Goal: Task Accomplishment & Management: Manage account settings

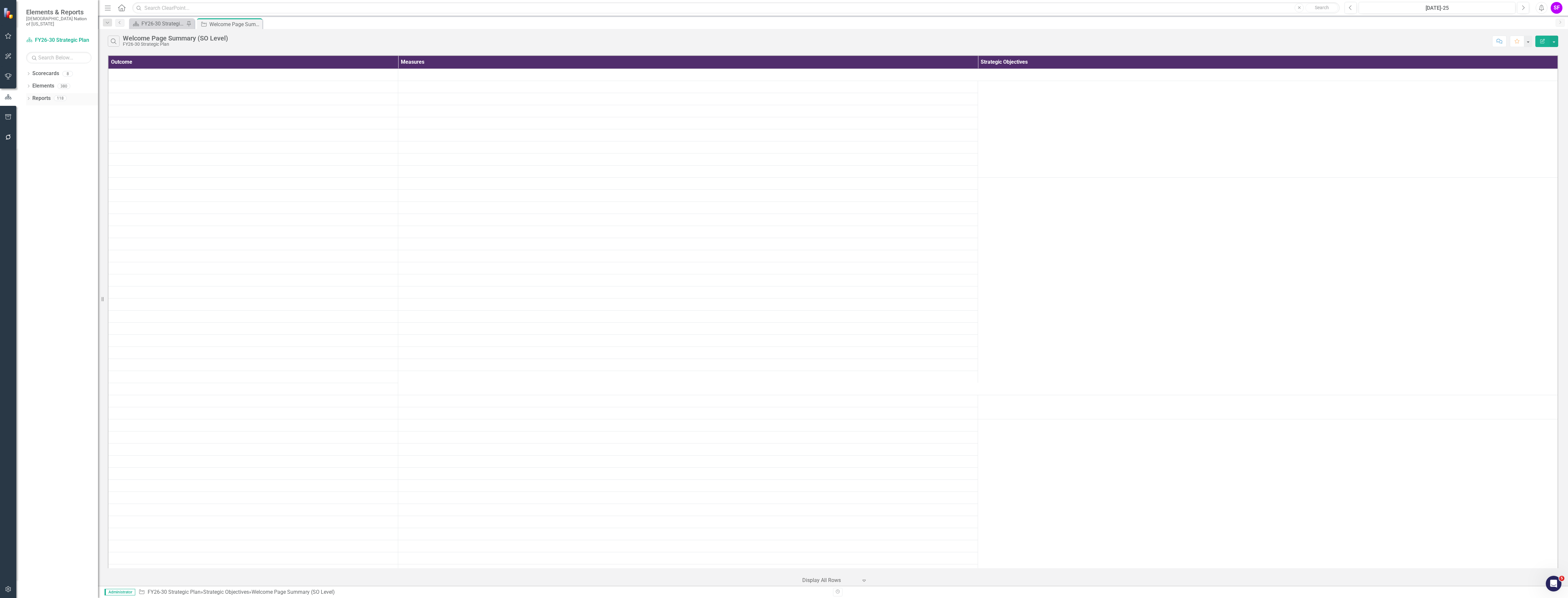
click at [47, 93] on div "Reports" at bounding box center [41, 99] width 18 height 11
click at [41, 70] on link "Scorecards" at bounding box center [46, 74] width 27 height 7
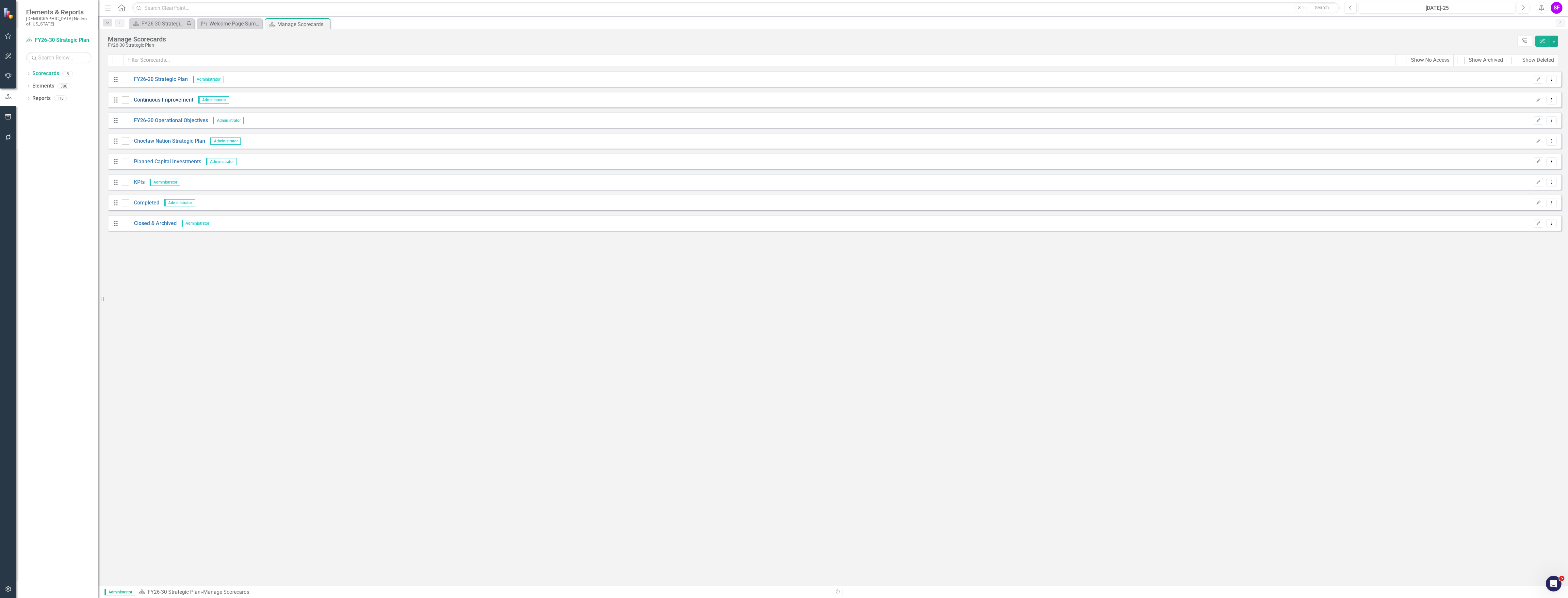
click at [166, 100] on link "Continuous Improvement" at bounding box center [161, 100] width 65 height 7
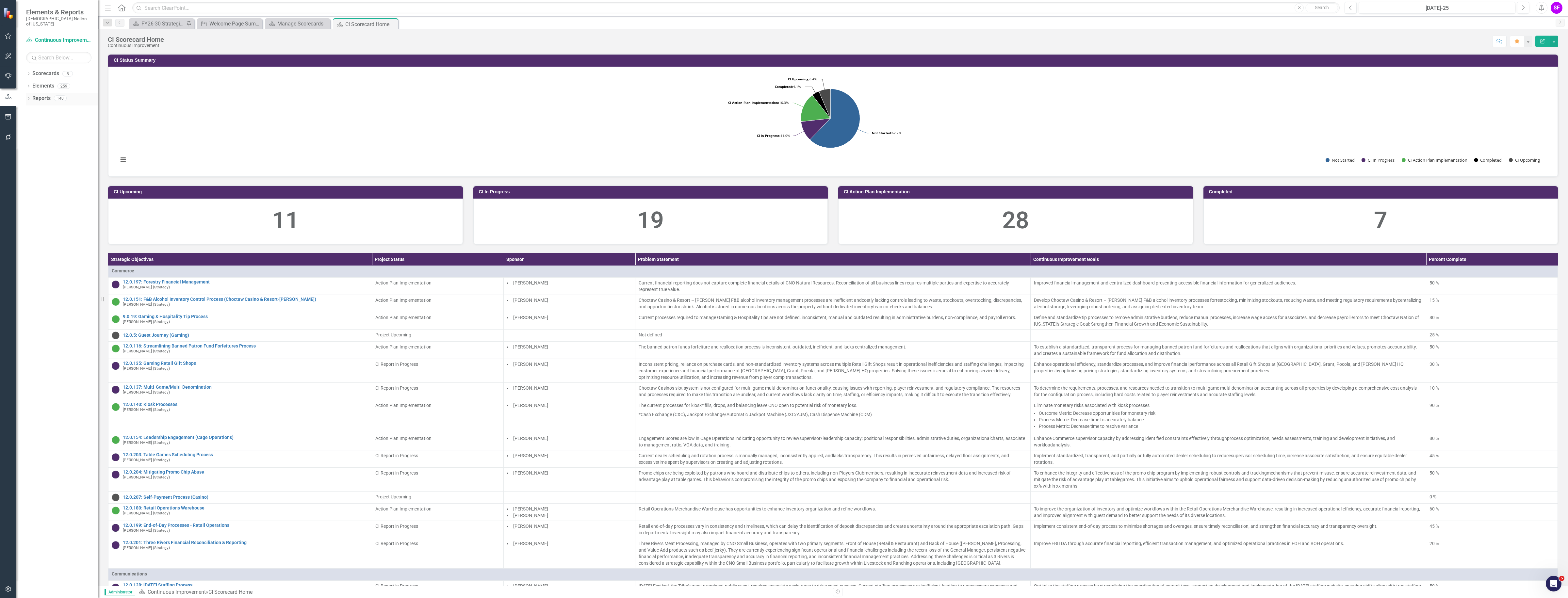
click at [32, 93] on div "Dropdown Reports 140" at bounding box center [62, 99] width 72 height 12
click at [47, 96] on link "Reports" at bounding box center [41, 99] width 18 height 7
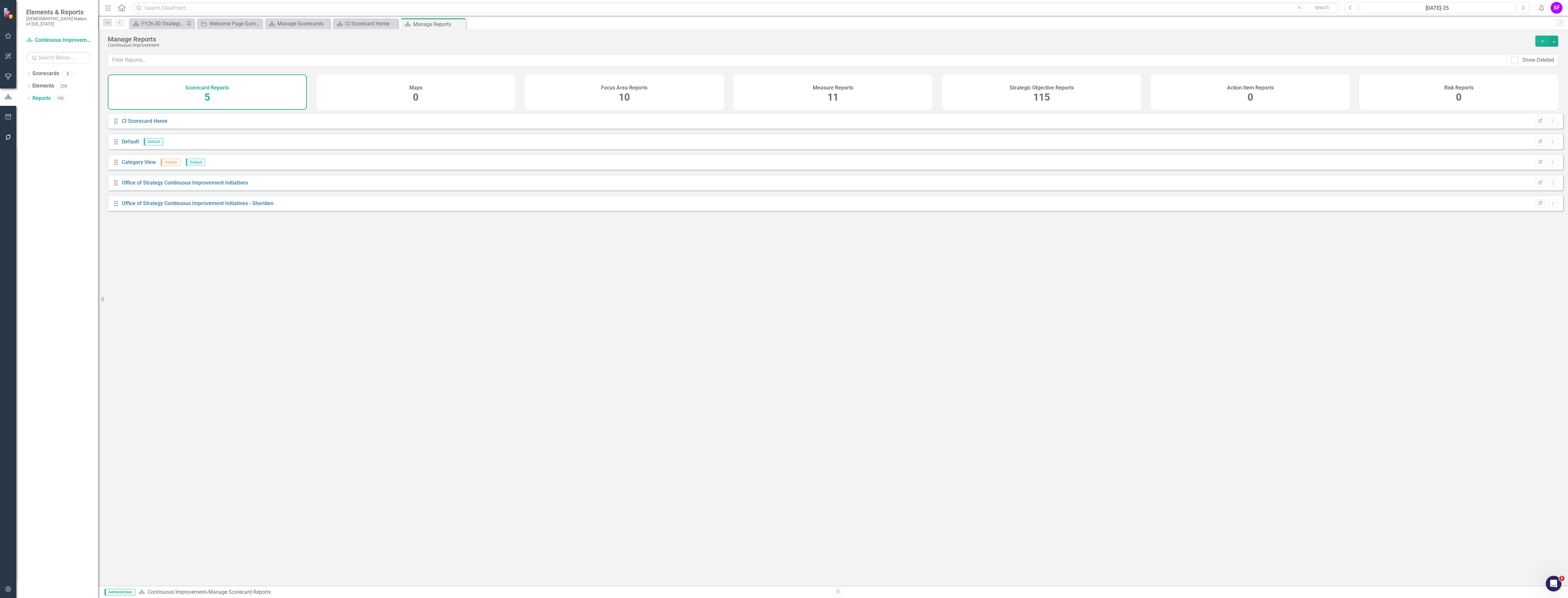
click at [1083, 90] on div "Strategic Objective Reports 115" at bounding box center [1041, 92] width 199 height 35
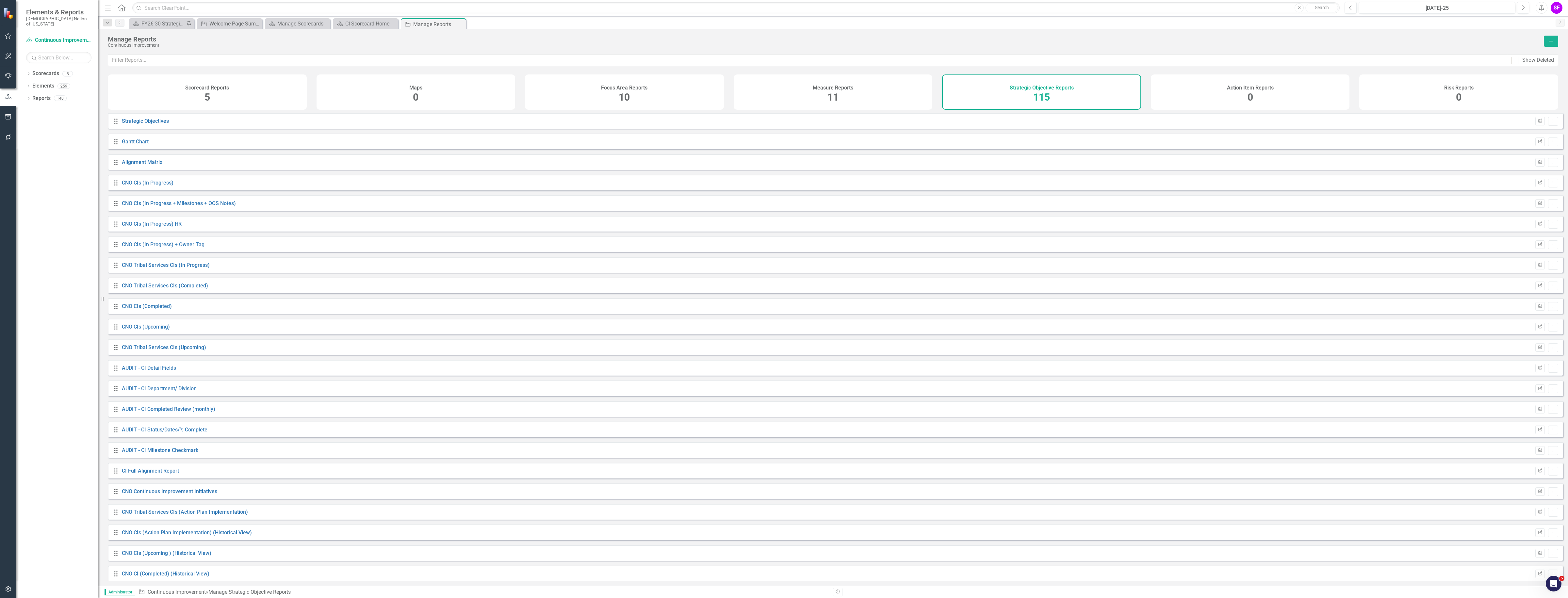
click at [635, 69] on div "Show Deleted" at bounding box center [833, 64] width 1470 height 20
drag, startPoint x: 636, startPoint y: 68, endPoint x: 637, endPoint y: 60, distance: 8.1
click at [636, 67] on div "Show Deleted" at bounding box center [833, 64] width 1470 height 20
click at [637, 60] on input "text" at bounding box center [808, 60] width 1399 height 12
type input "hill"
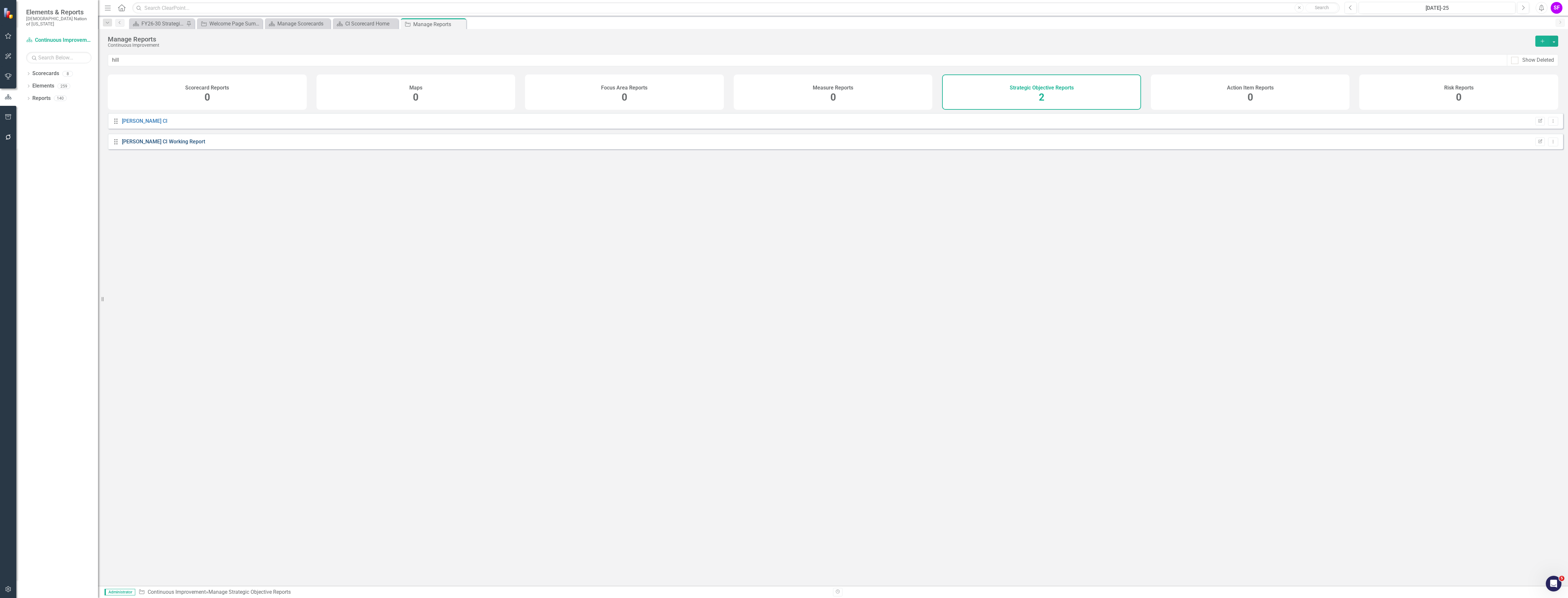
click at [153, 145] on link "[PERSON_NAME] CI Working Report" at bounding box center [163, 142] width 83 height 6
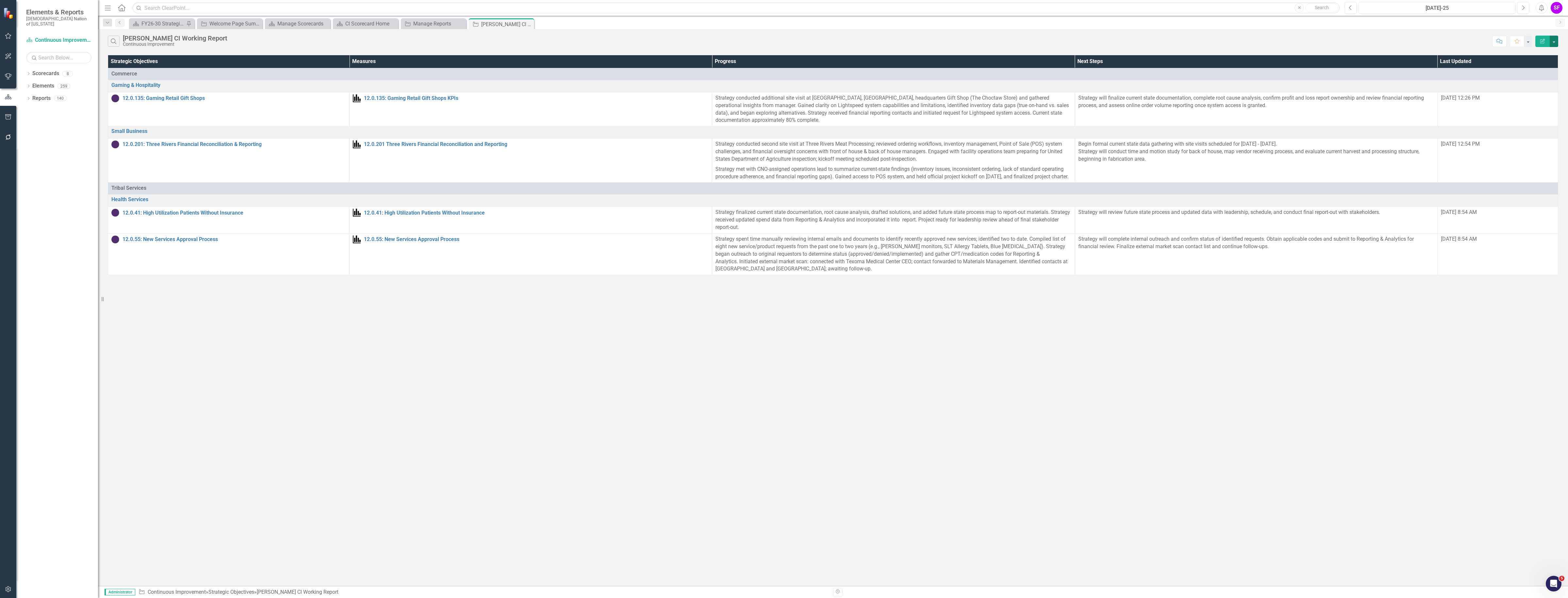
click at [1557, 43] on button "button" at bounding box center [1554, 41] width 9 height 12
click at [1539, 51] on link "Edit Report Edit Report" at bounding box center [1532, 54] width 52 height 12
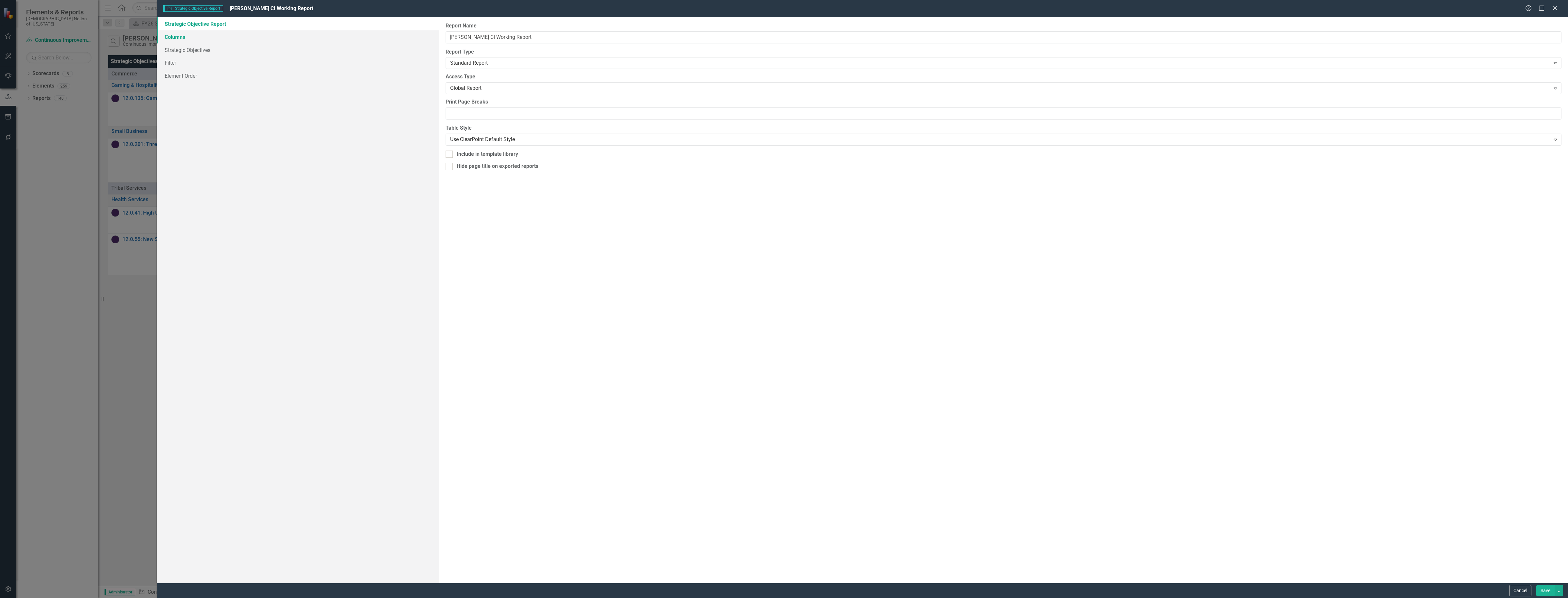
click at [198, 33] on link "Columns" at bounding box center [298, 37] width 282 height 13
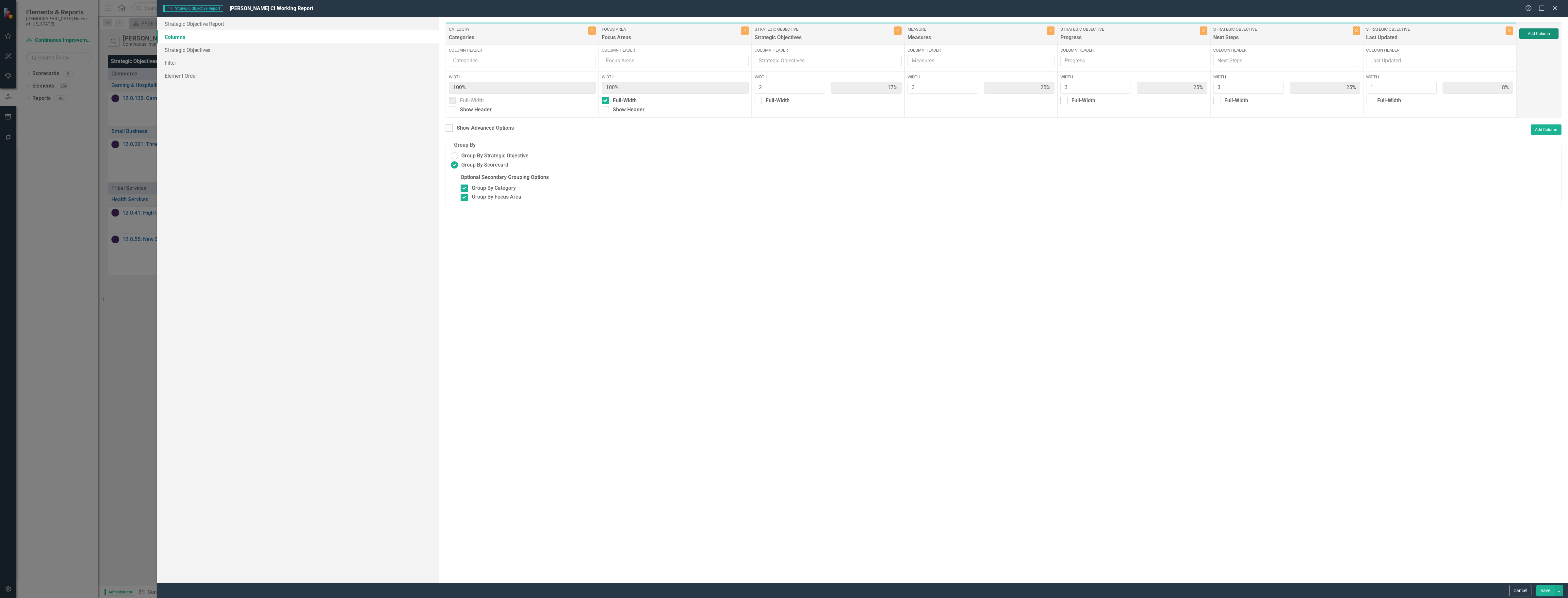
click at [1535, 35] on button "Add Column" at bounding box center [1539, 33] width 39 height 10
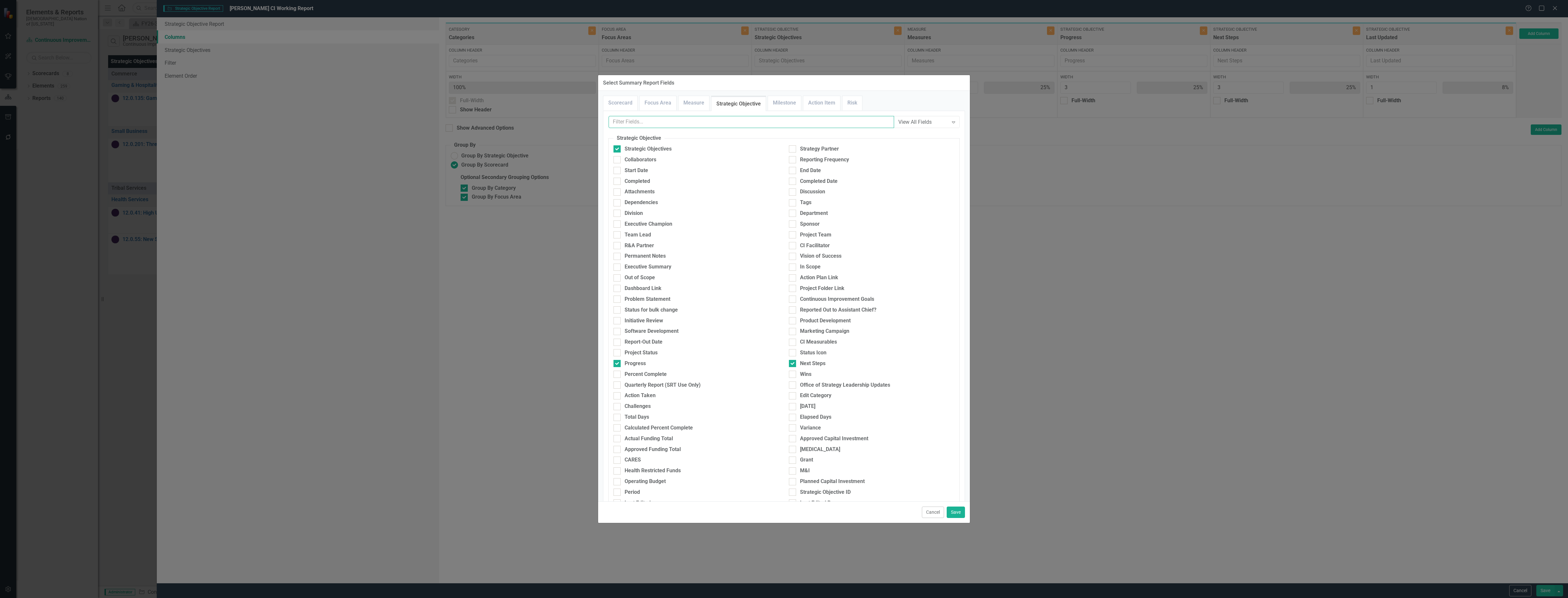
click at [729, 126] on input "text" at bounding box center [751, 122] width 285 height 12
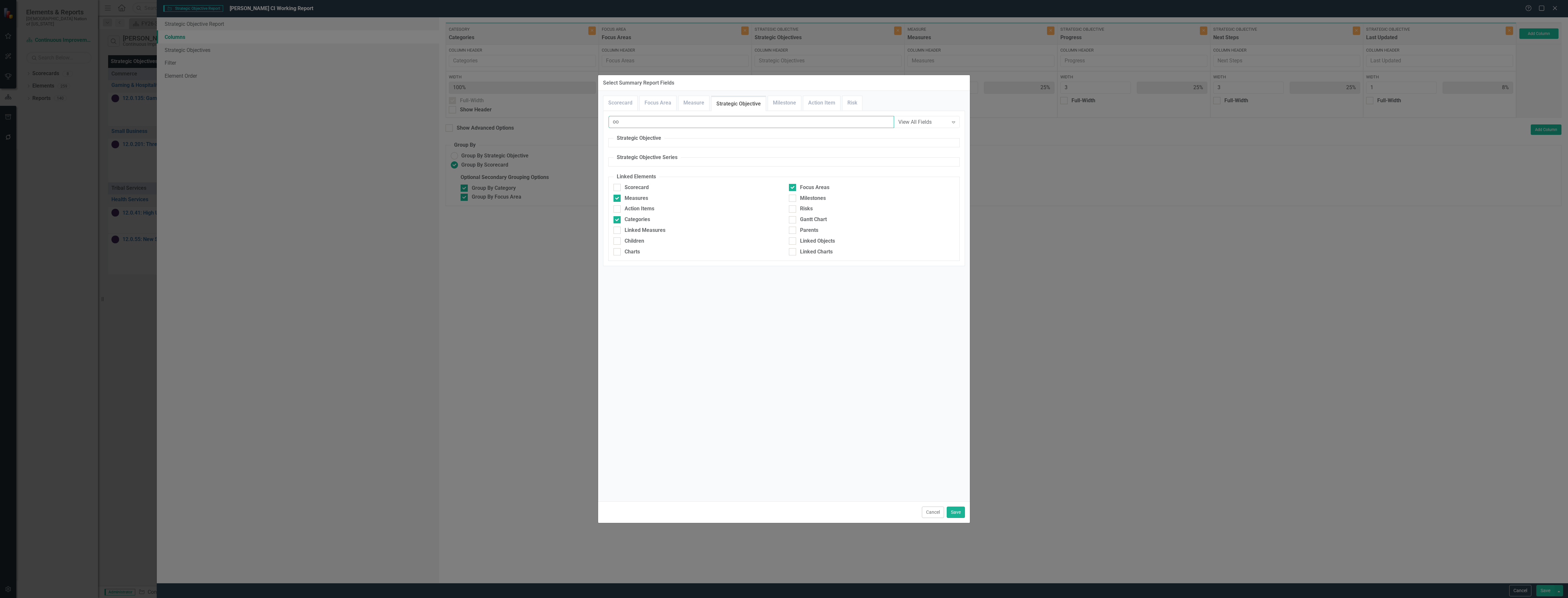
type input "o"
type input "leader"
click at [676, 152] on div "Office of Strategy Leadership Updates" at bounding box center [670, 149] width 90 height 7
click at [618, 150] on input "Office of Strategy Leadership Updates" at bounding box center [615, 147] width 4 height 4
checkbox input "true"
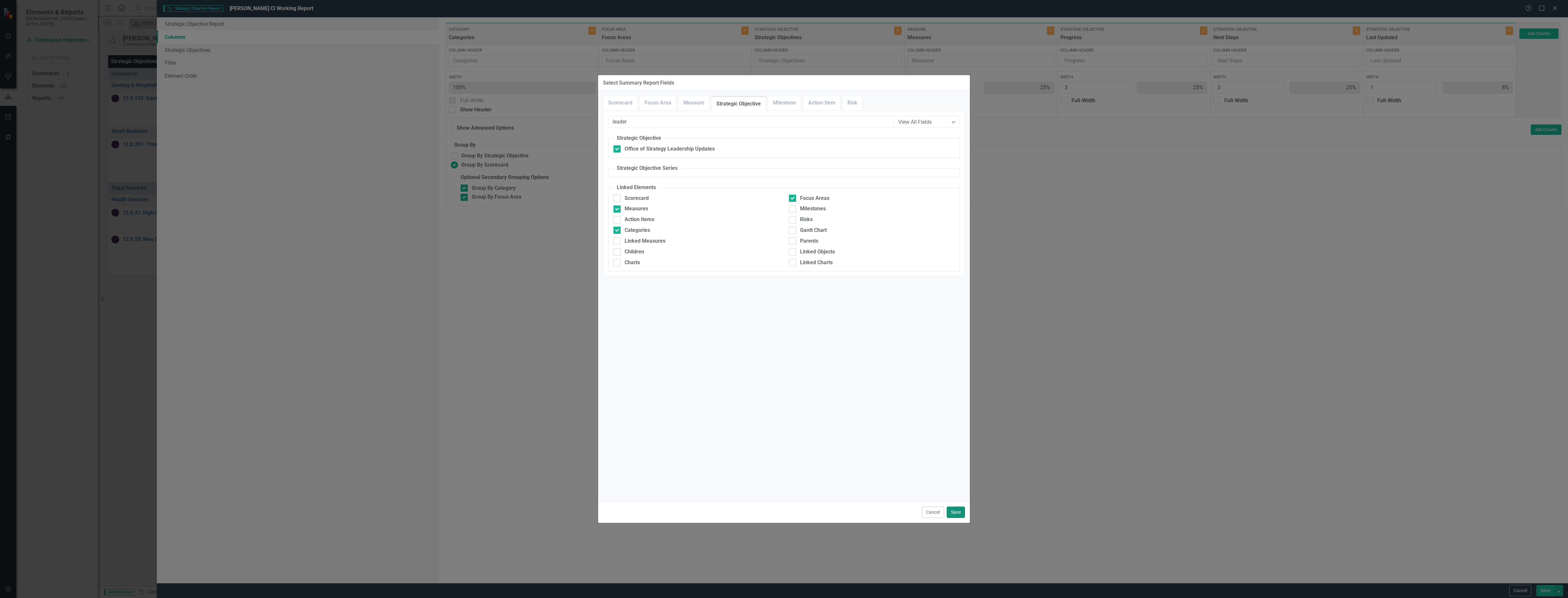
click at [948, 513] on button "Save" at bounding box center [956, 512] width 18 height 12
type input "15%"
type input "23%"
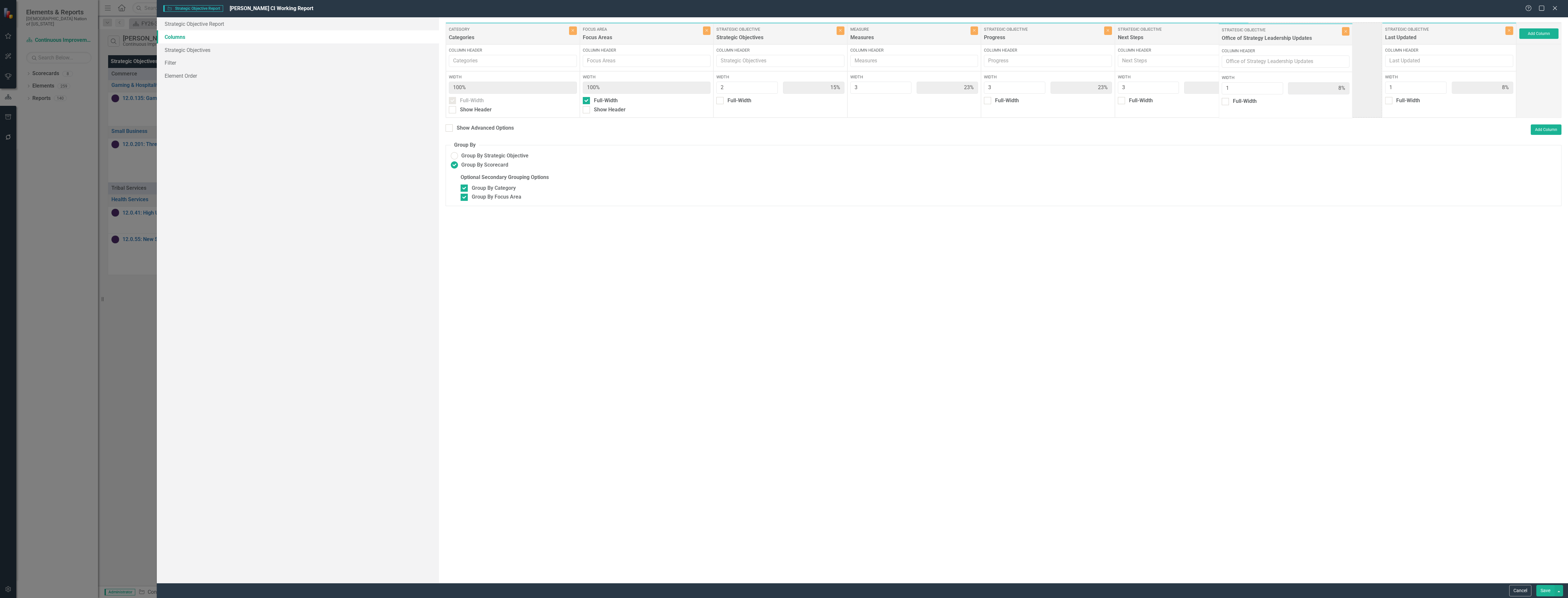
drag, startPoint x: 1434, startPoint y: 36, endPoint x: 1284, endPoint y: 33, distance: 150.0
click at [1284, 33] on div "Category Categories Close Column Header Width 100% Full-Width Show Header Focus…" at bounding box center [981, 69] width 1071 height 96
click at [1543, 593] on button "Save" at bounding box center [1545, 590] width 18 height 12
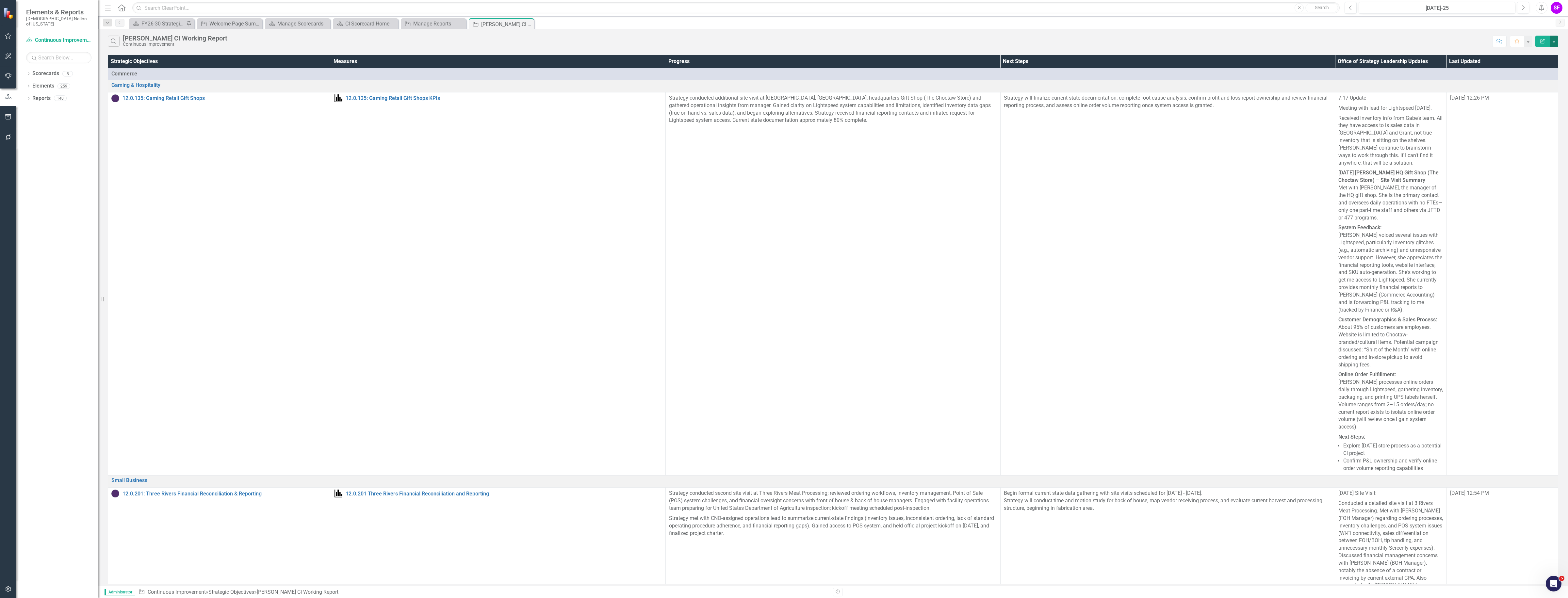
click at [1553, 38] on button "button" at bounding box center [1554, 41] width 9 height 12
click at [1549, 49] on link "Edit Report Edit Report" at bounding box center [1532, 54] width 52 height 12
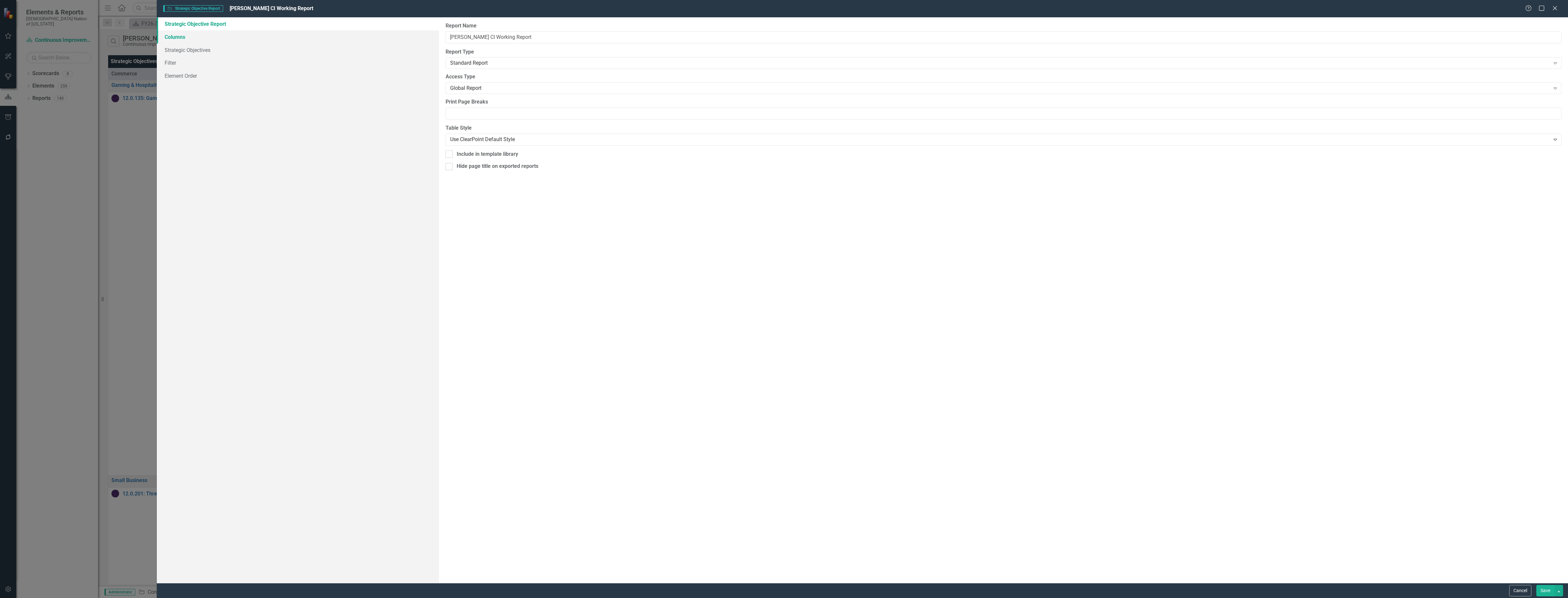
click at [172, 36] on link "Columns" at bounding box center [298, 37] width 282 height 13
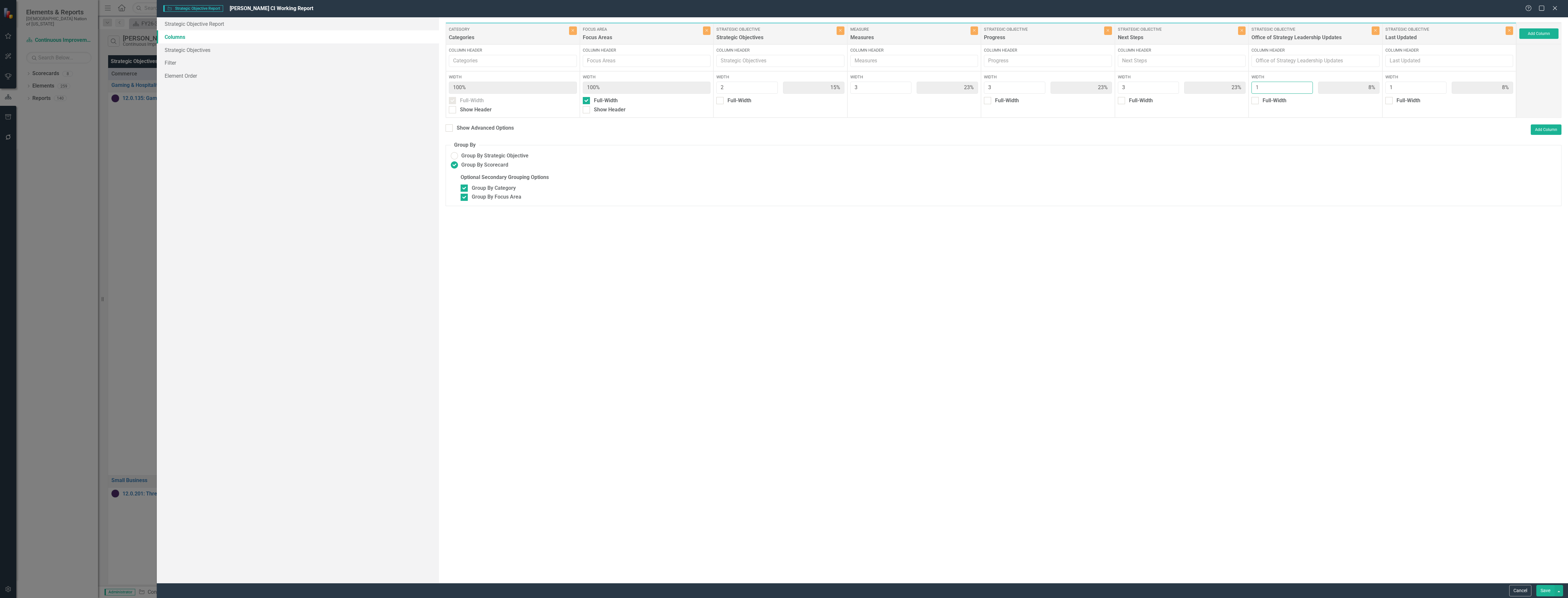
type input "2"
type input "14%"
type input "21%"
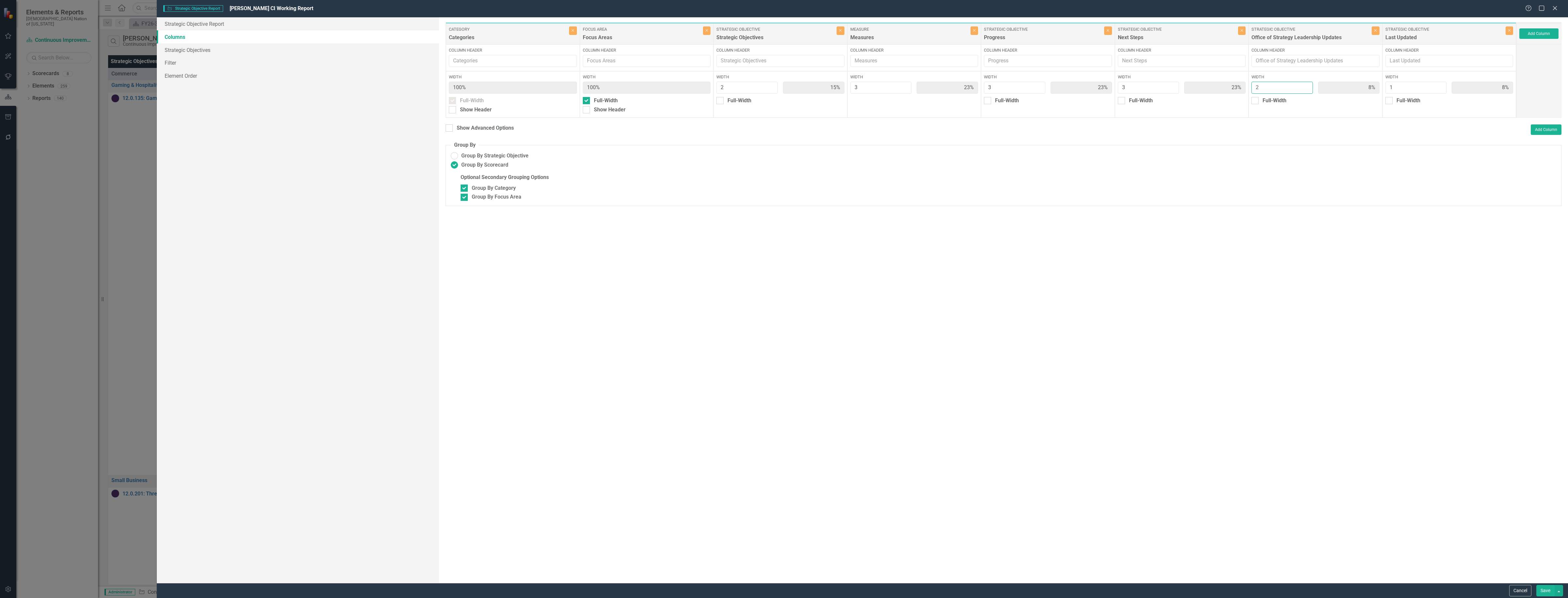
type input "14%"
type input "7%"
click at [1305, 85] on input "2" at bounding box center [1282, 88] width 61 height 12
type input "3"
type input "13%"
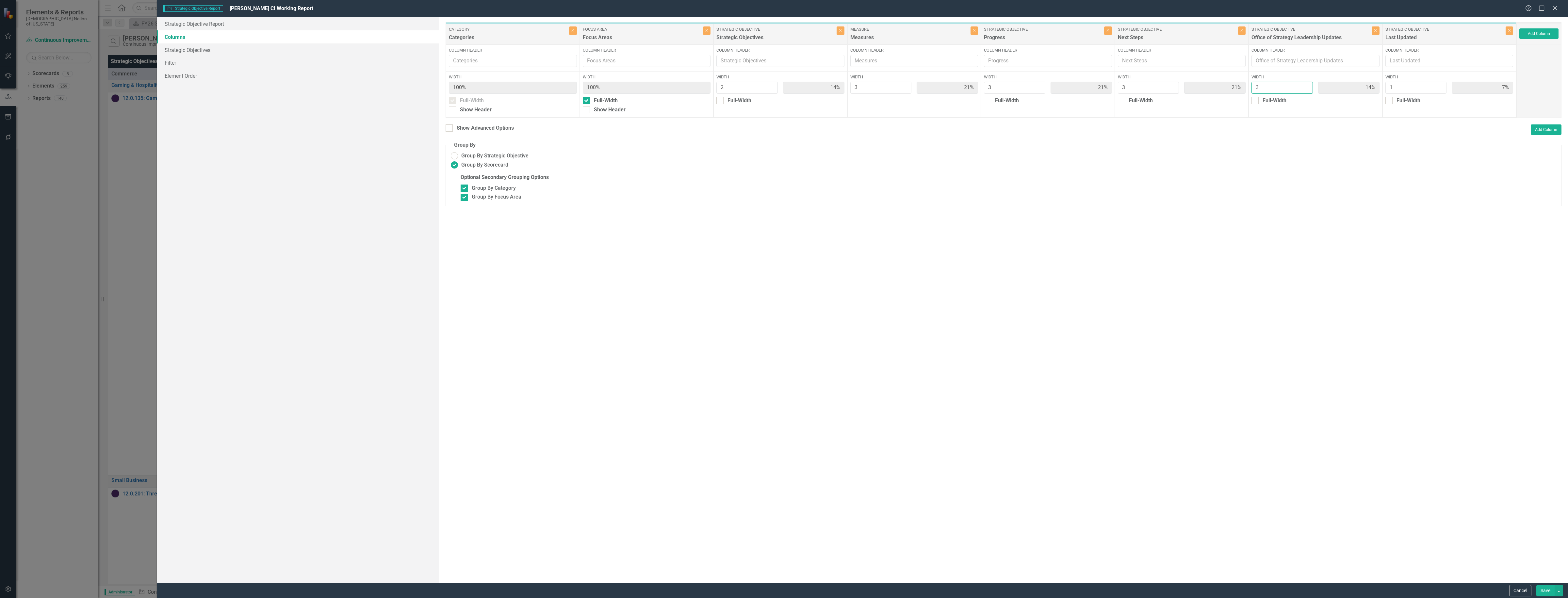
type input "20%"
click at [1305, 85] on input "3" at bounding box center [1282, 88] width 61 height 12
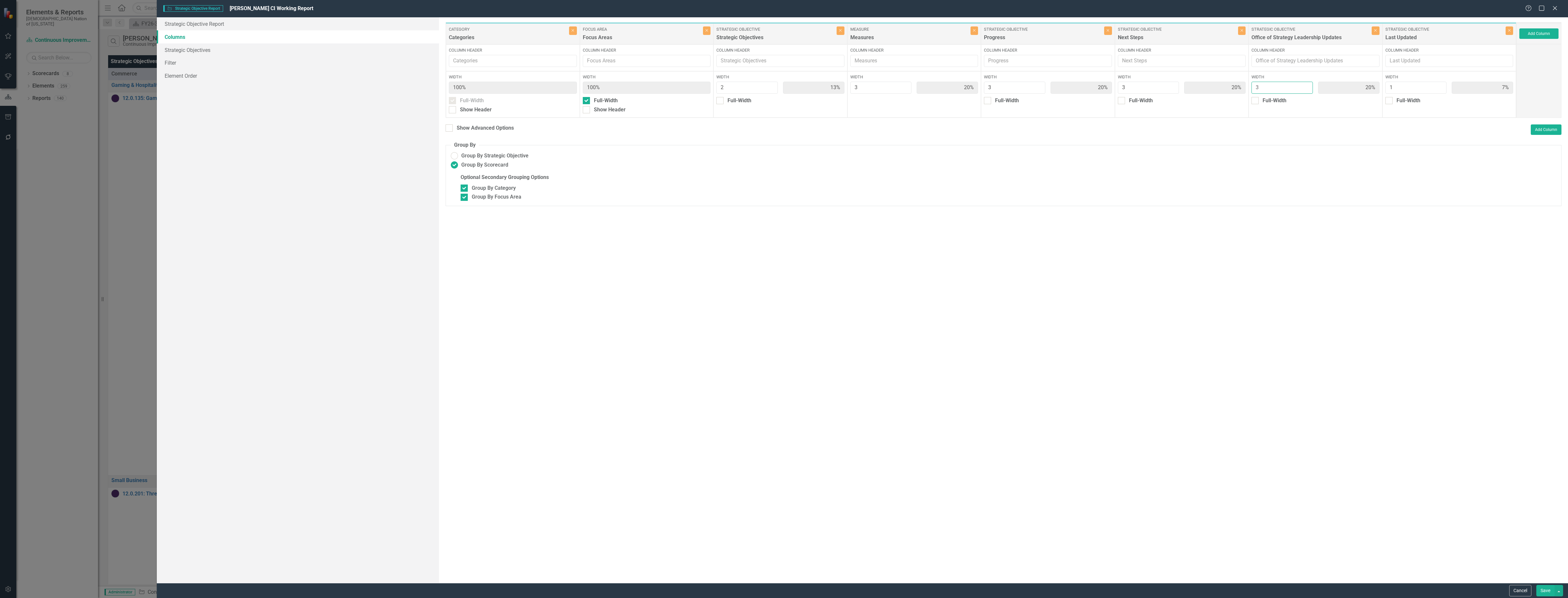
type input "4"
type input "19%"
type input "25%"
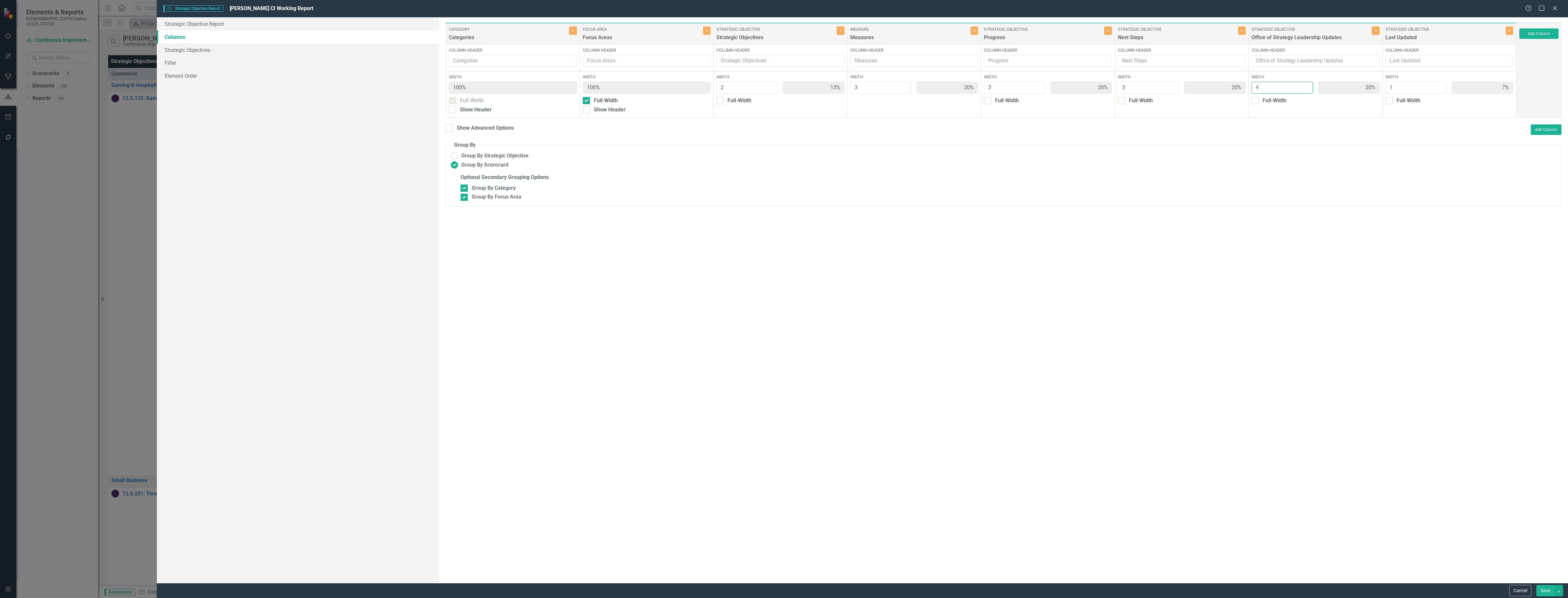
type input "6%"
type input "4"
click at [1305, 85] on input "4" at bounding box center [1282, 88] width 61 height 12
click at [1544, 587] on button "Save" at bounding box center [1545, 590] width 18 height 12
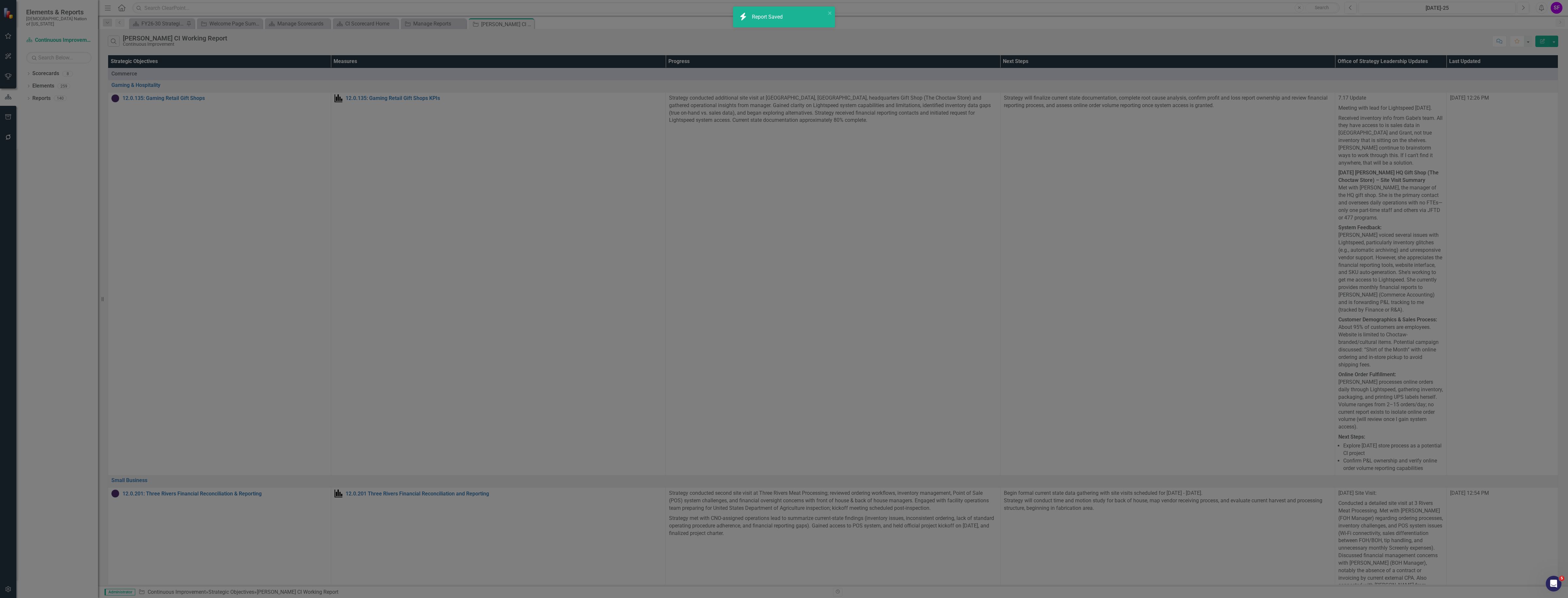
radio input "false"
checkbox input "false"
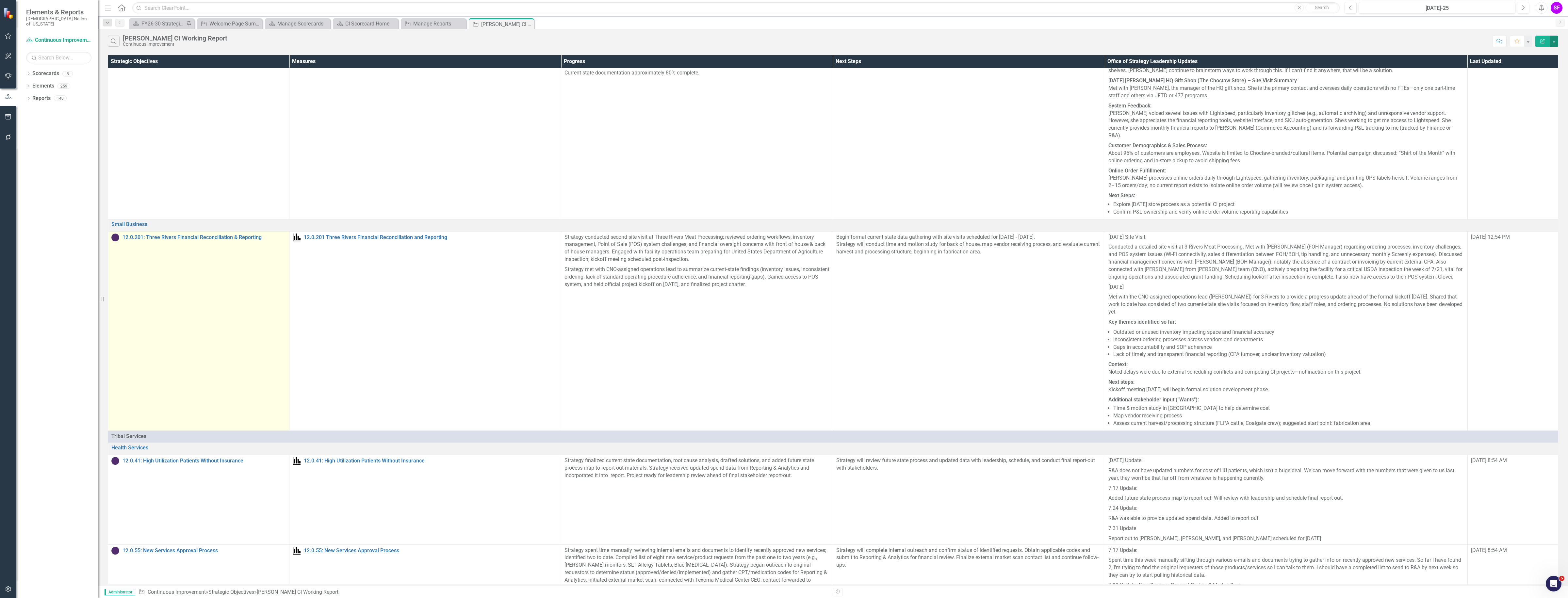
scroll to position [50, 0]
click at [190, 238] on link "12.0.201: Three Rivers Financial Reconciliation & Reporting" at bounding box center [204, 242] width 163 height 6
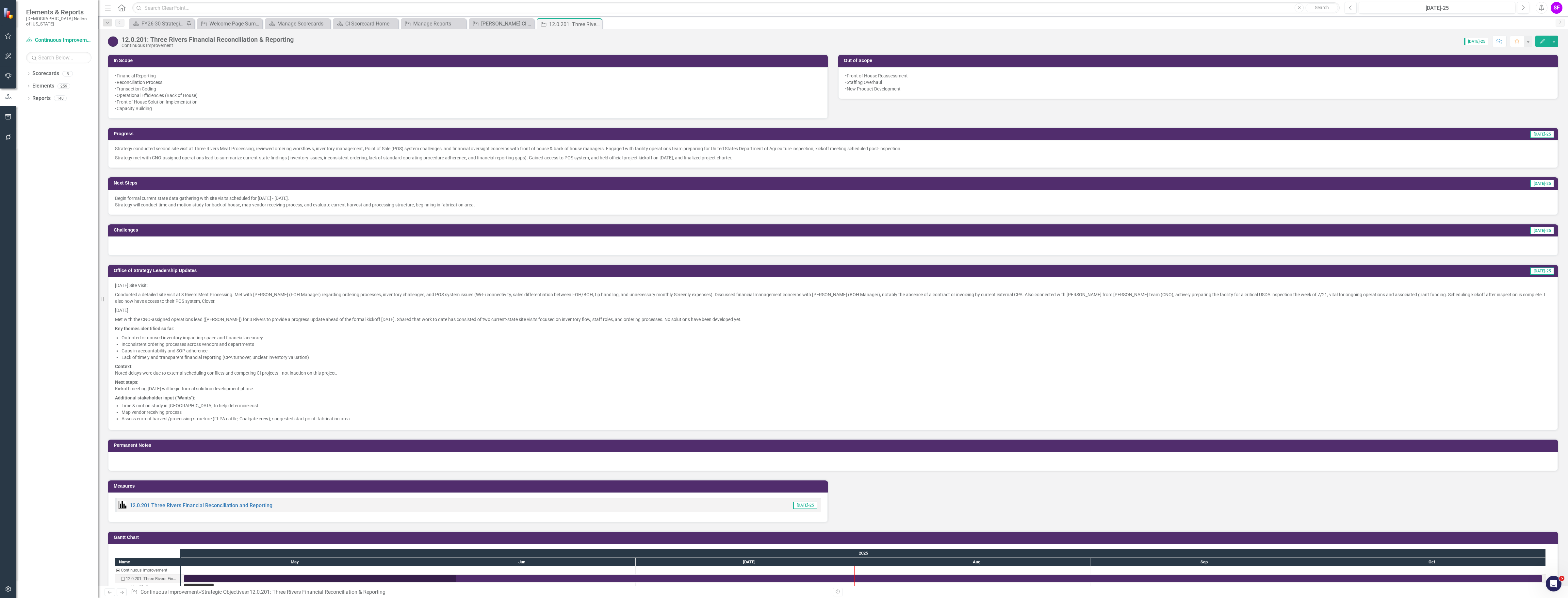
scroll to position [286, 0]
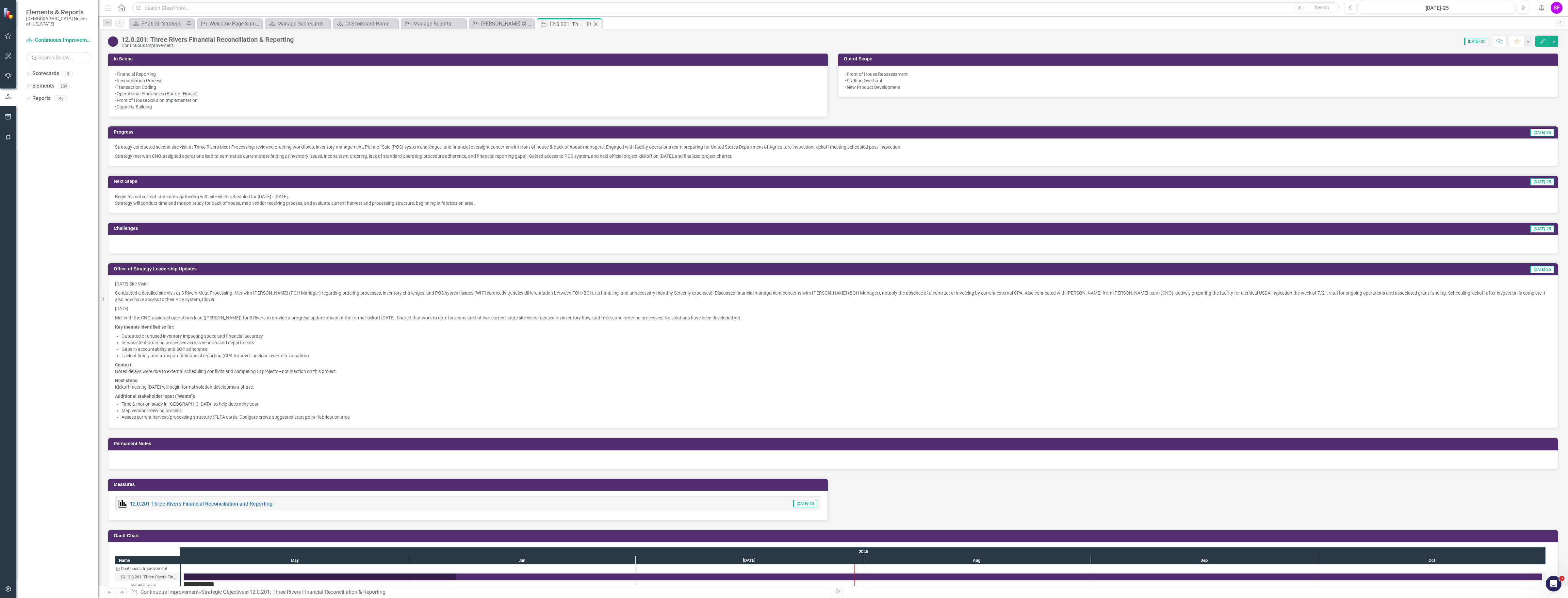
click at [595, 26] on icon "Close" at bounding box center [596, 24] width 7 height 5
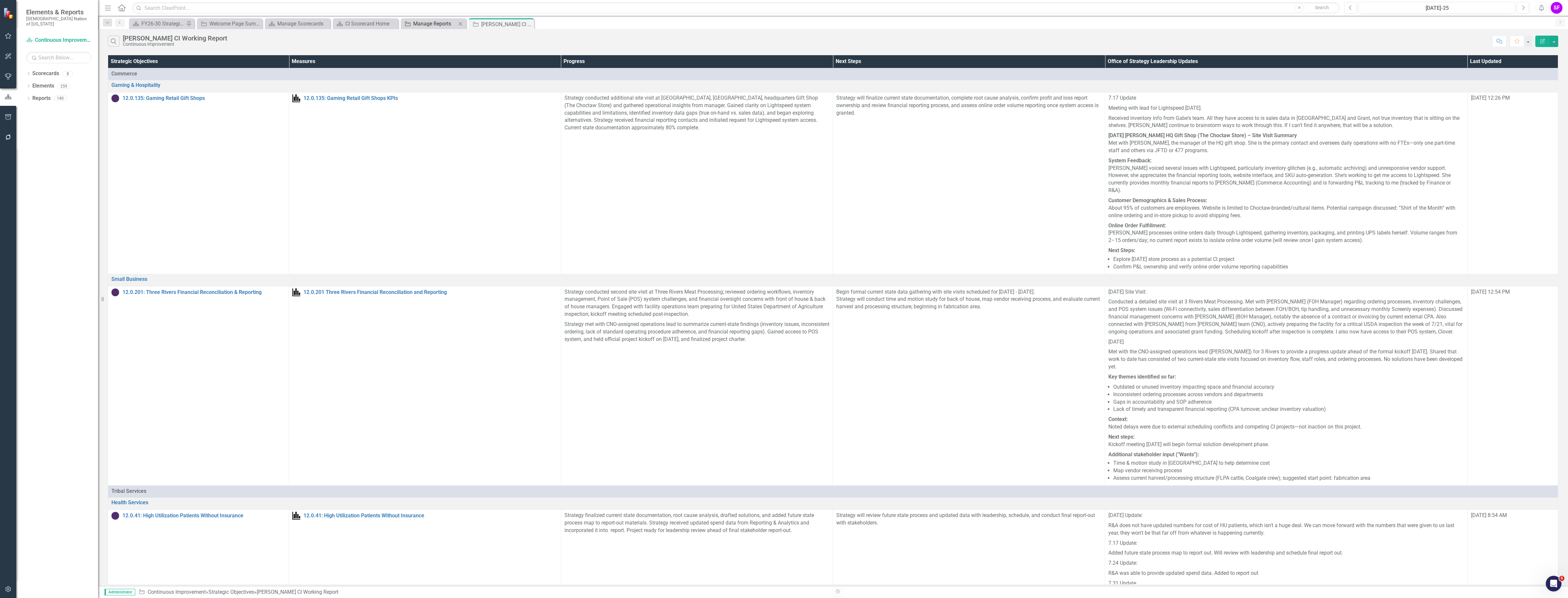
click at [422, 21] on div "Manage Reports" at bounding box center [435, 23] width 43 height 8
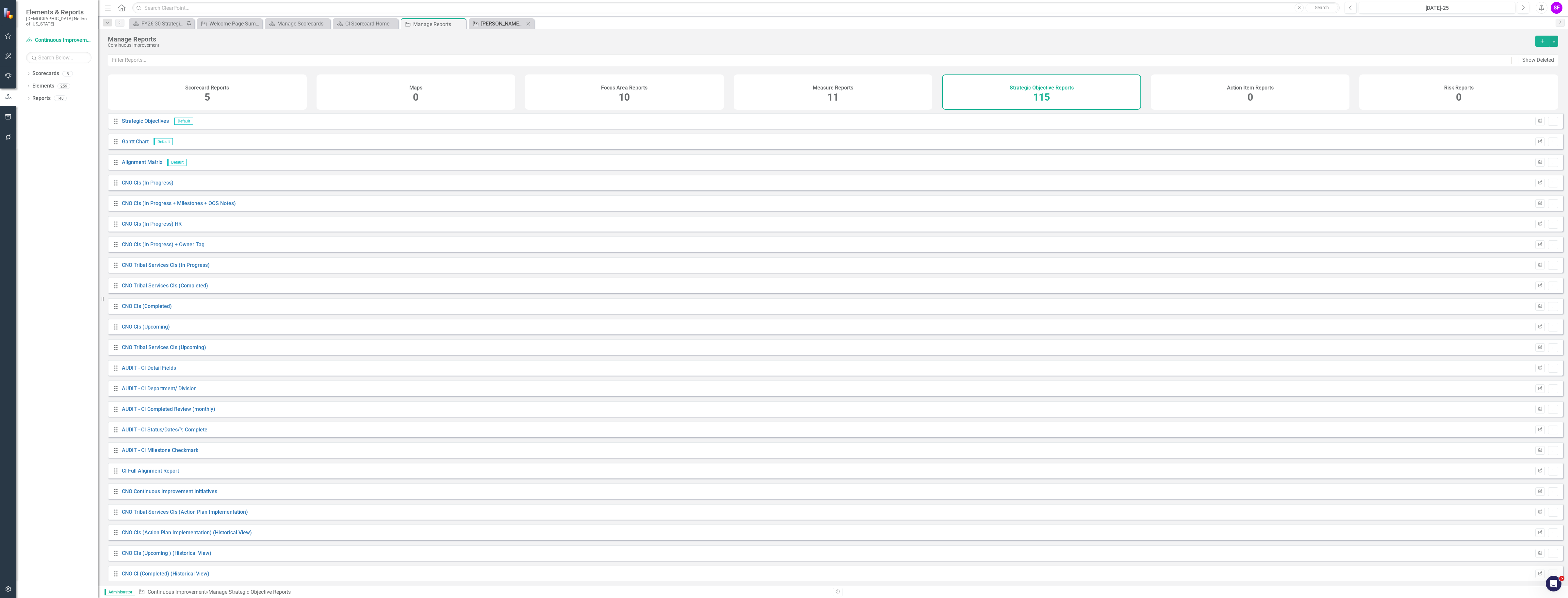
click at [515, 20] on div "[PERSON_NAME] CI Working Report" at bounding box center [503, 23] width 43 height 8
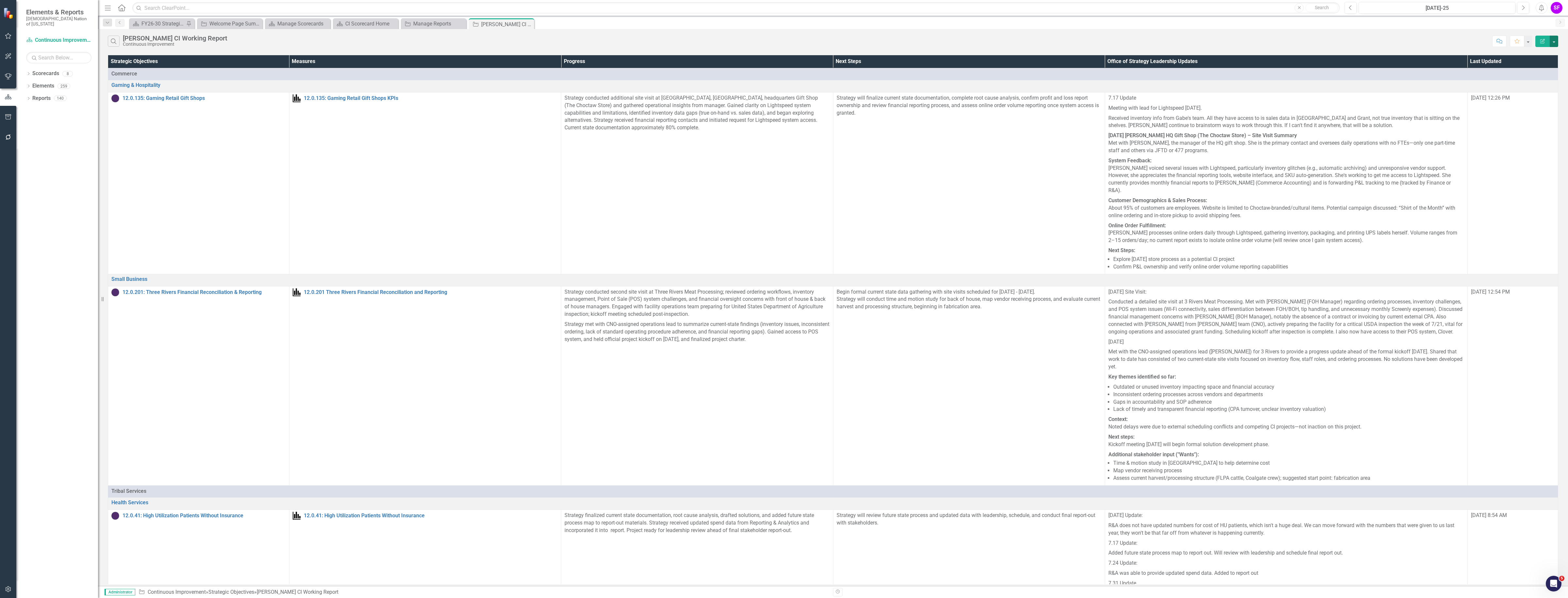
click at [1552, 40] on button "button" at bounding box center [1554, 41] width 9 height 12
click at [1548, 50] on link "Edit Report Edit Report" at bounding box center [1532, 54] width 52 height 12
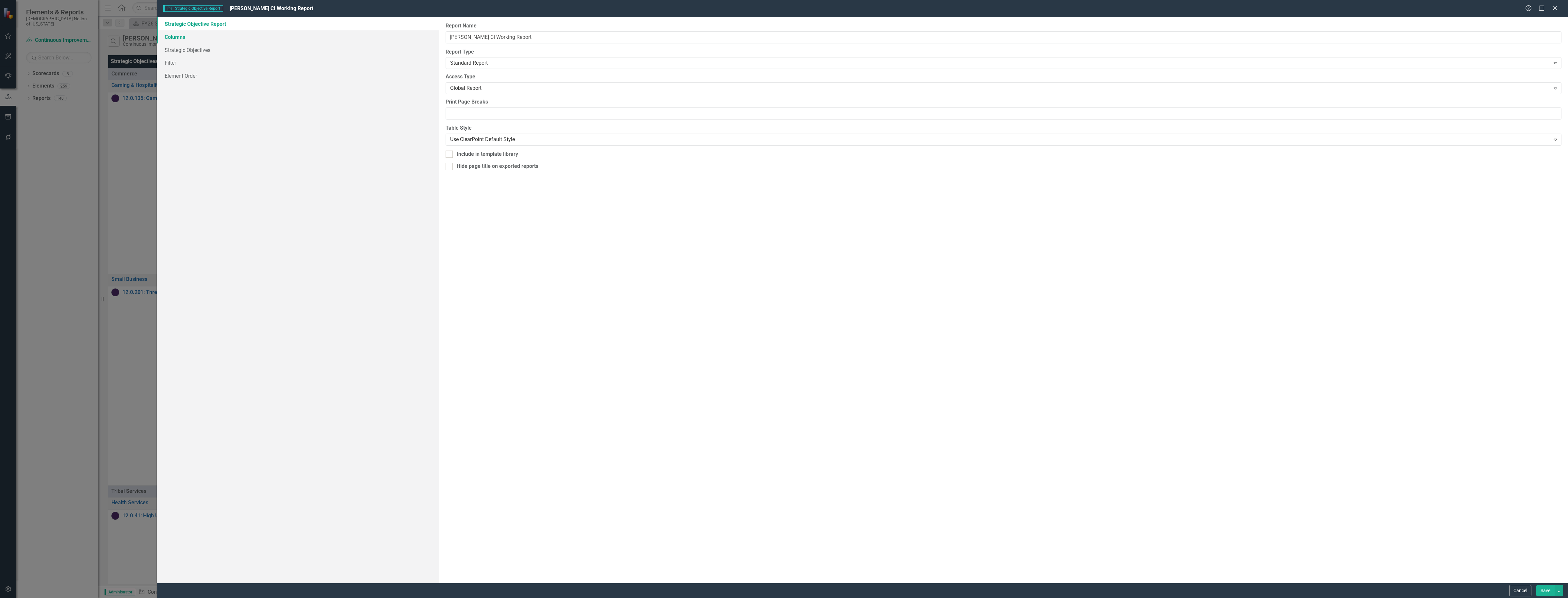
click at [240, 40] on link "Columns" at bounding box center [298, 37] width 282 height 13
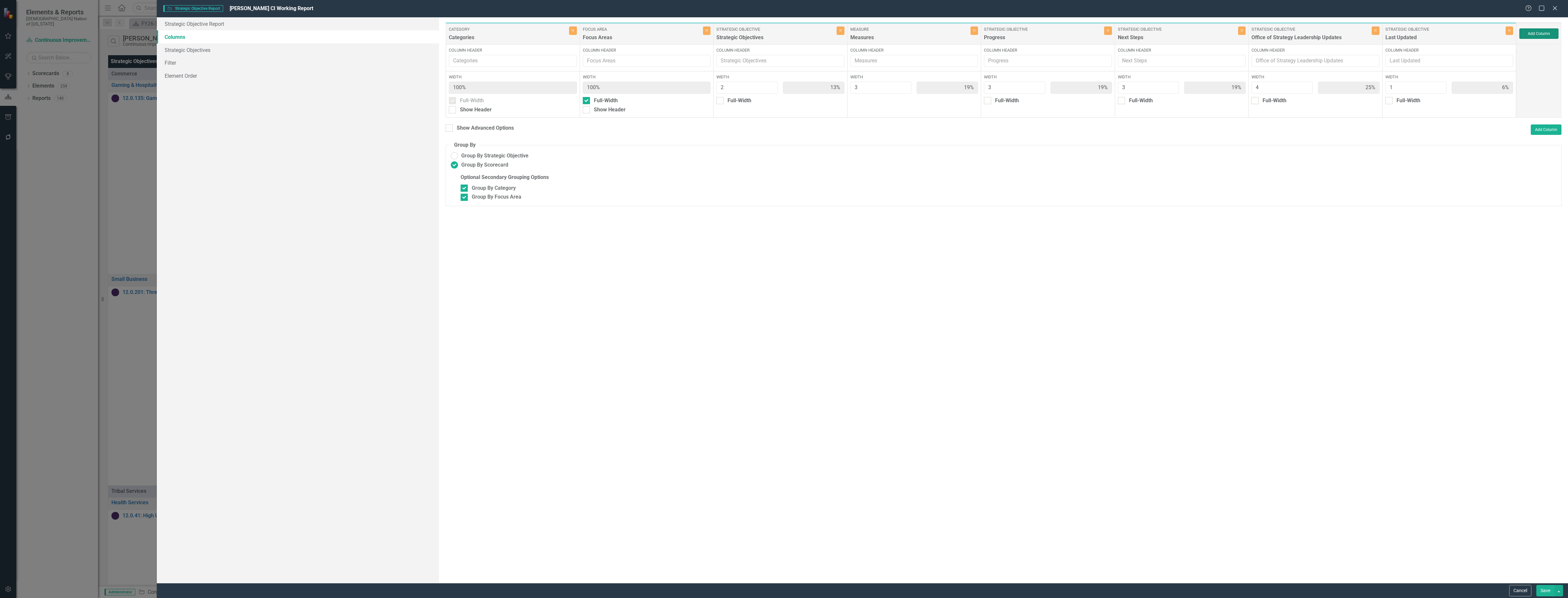
click at [1526, 30] on button "Add Column" at bounding box center [1539, 33] width 39 height 10
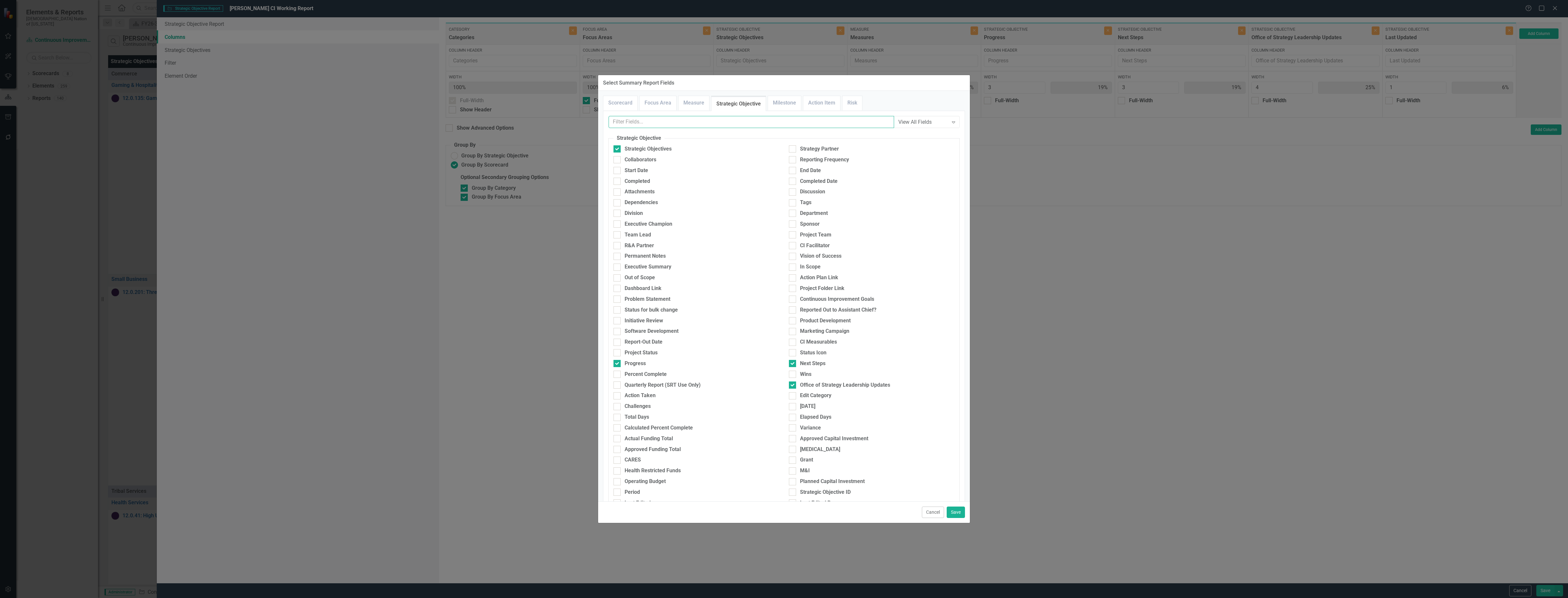
click at [821, 123] on input "text" at bounding box center [751, 122] width 285 height 12
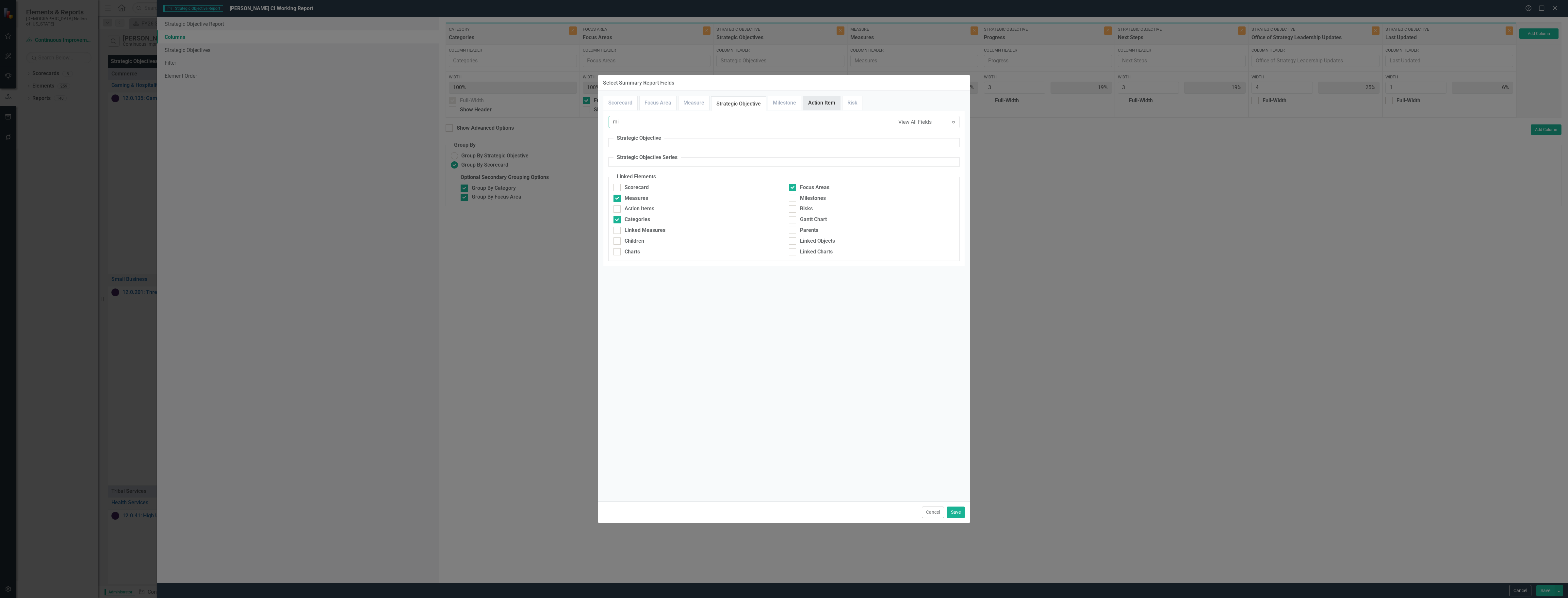
type input "m"
click at [788, 103] on link "Milestone" at bounding box center [785, 103] width 33 height 14
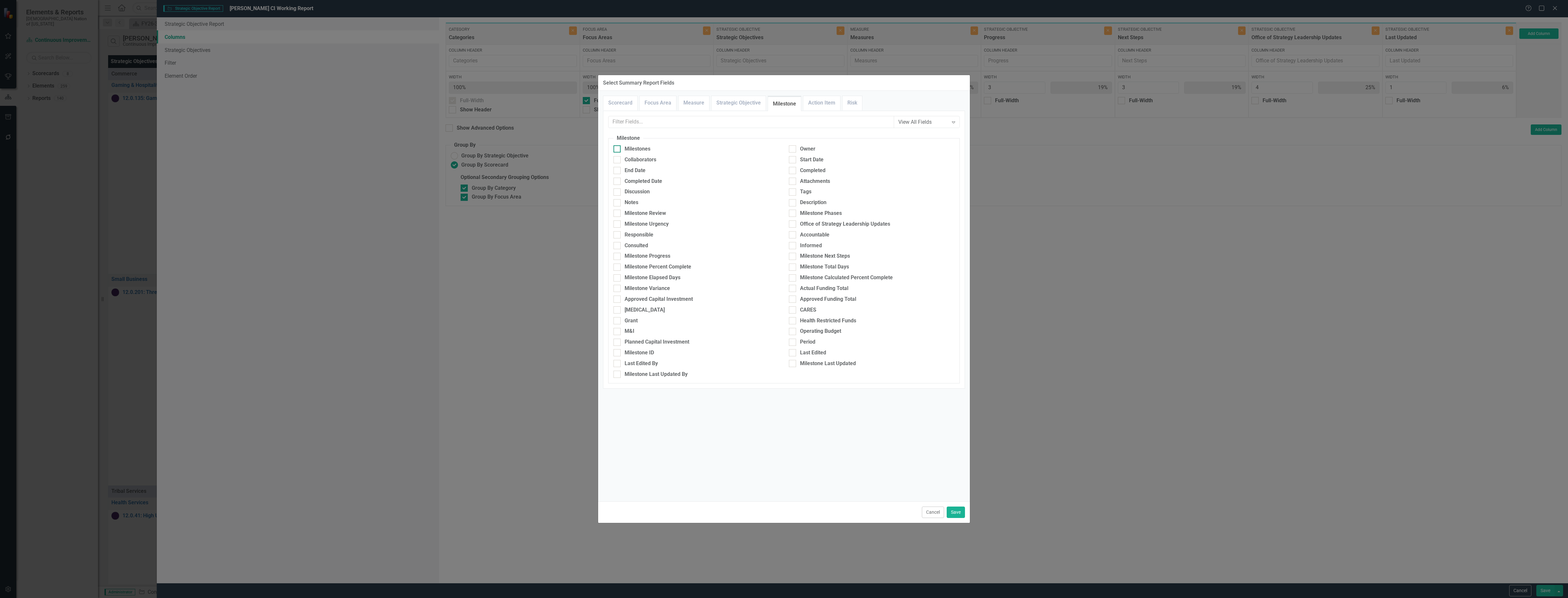
click at [635, 147] on div "Milestones" at bounding box center [637, 149] width 26 height 7
click at [618, 147] on input "Milestones" at bounding box center [615, 147] width 4 height 4
checkbox input "true"
click at [954, 512] on button "Save" at bounding box center [956, 512] width 18 height 12
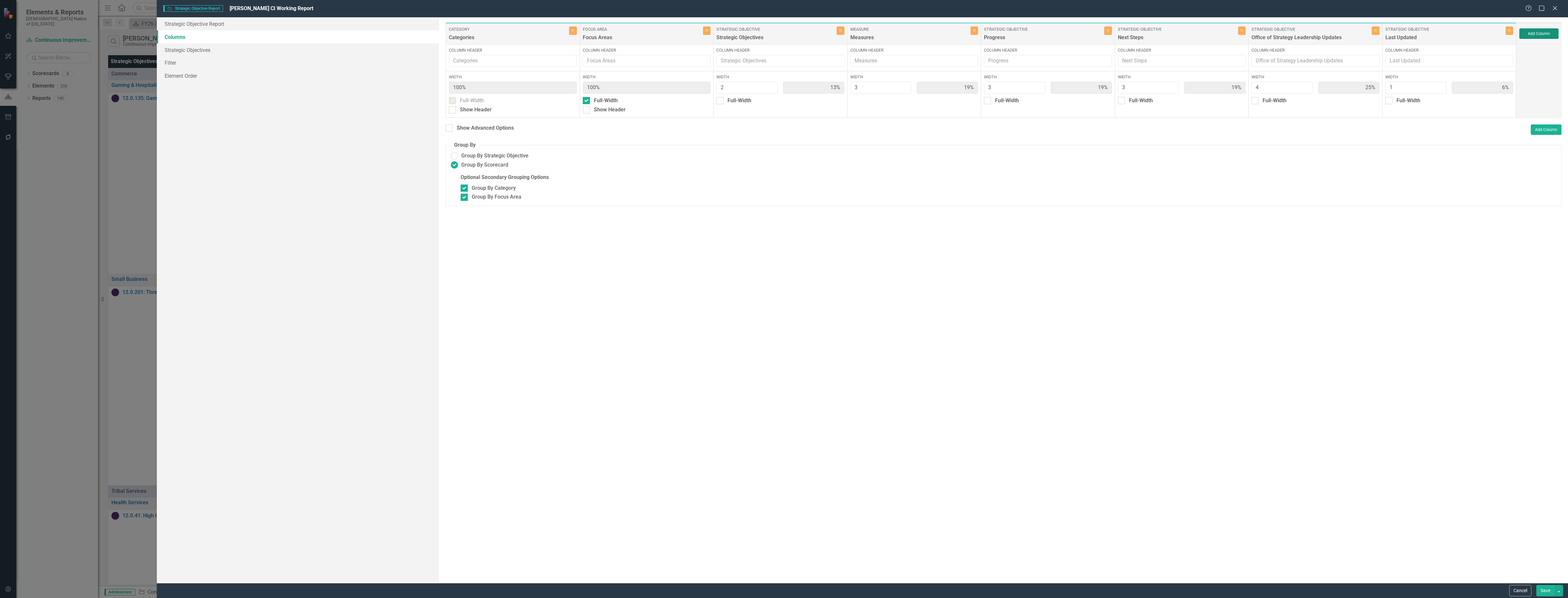
type input "12%"
type input "18%"
type input "24%"
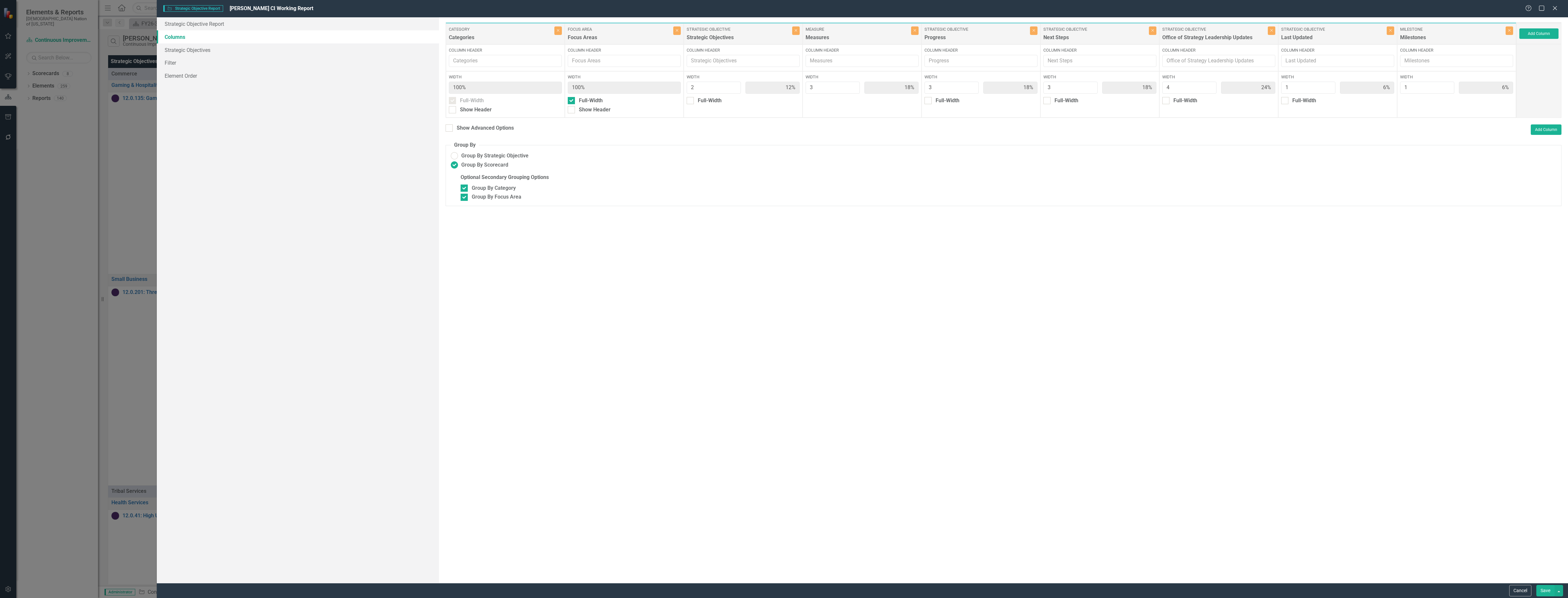
click at [1546, 593] on button "Save" at bounding box center [1545, 590] width 18 height 12
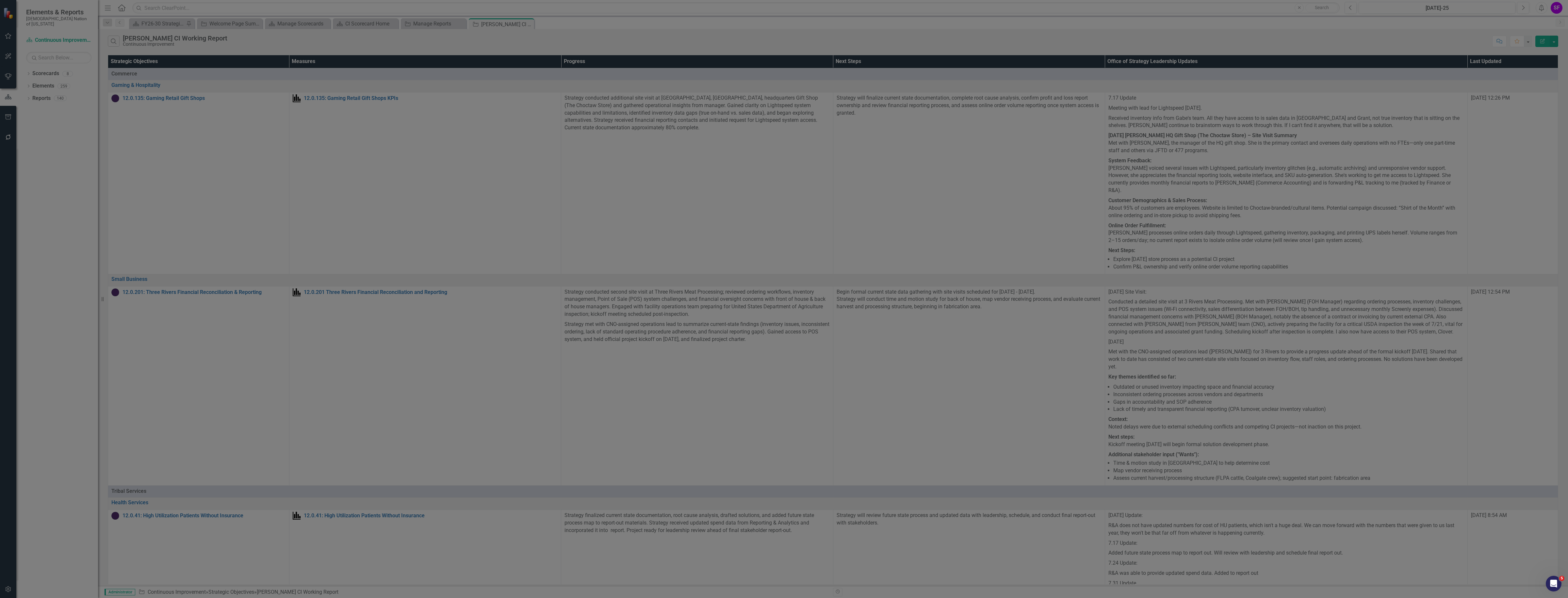
radio input "false"
checkbox input "false"
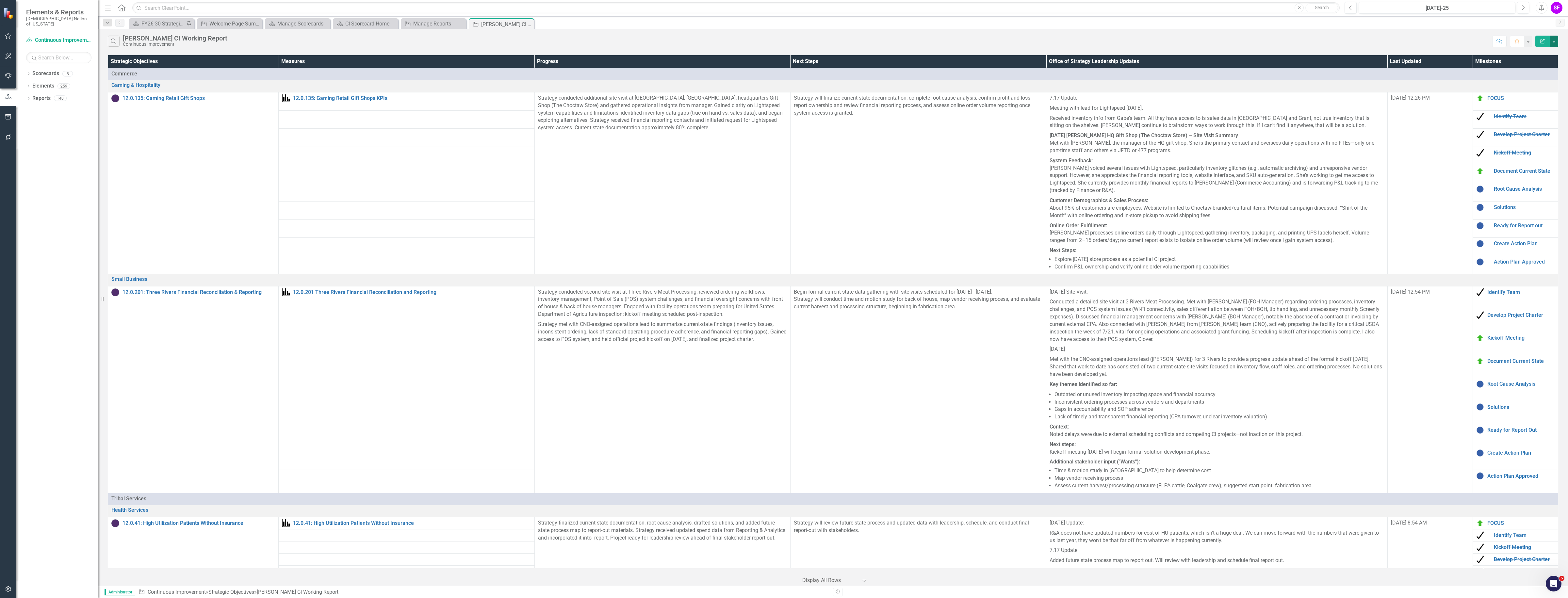
click at [1555, 38] on button "button" at bounding box center [1554, 41] width 9 height 12
click at [1545, 50] on link "Edit Report Edit Report" at bounding box center [1532, 54] width 52 height 12
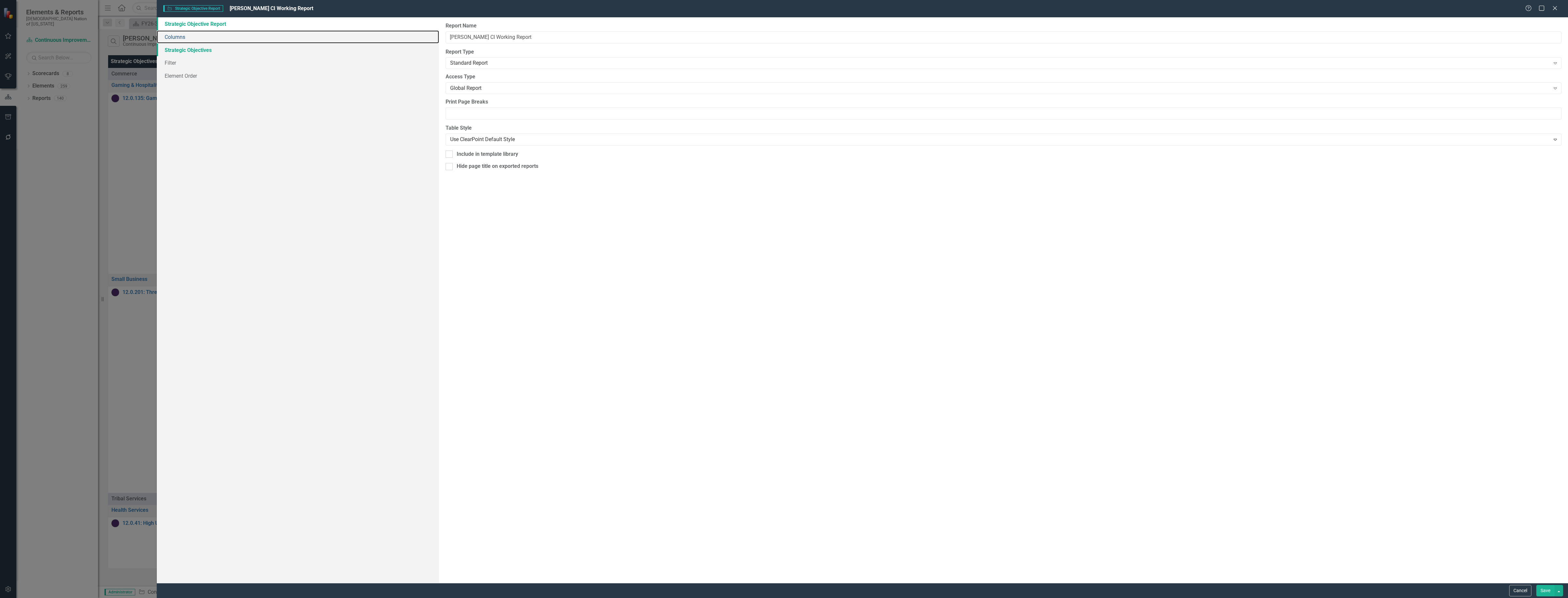
drag, startPoint x: 172, startPoint y: 38, endPoint x: 216, endPoint y: 46, distance: 44.7
click at [172, 38] on link "Columns" at bounding box center [298, 37] width 282 height 13
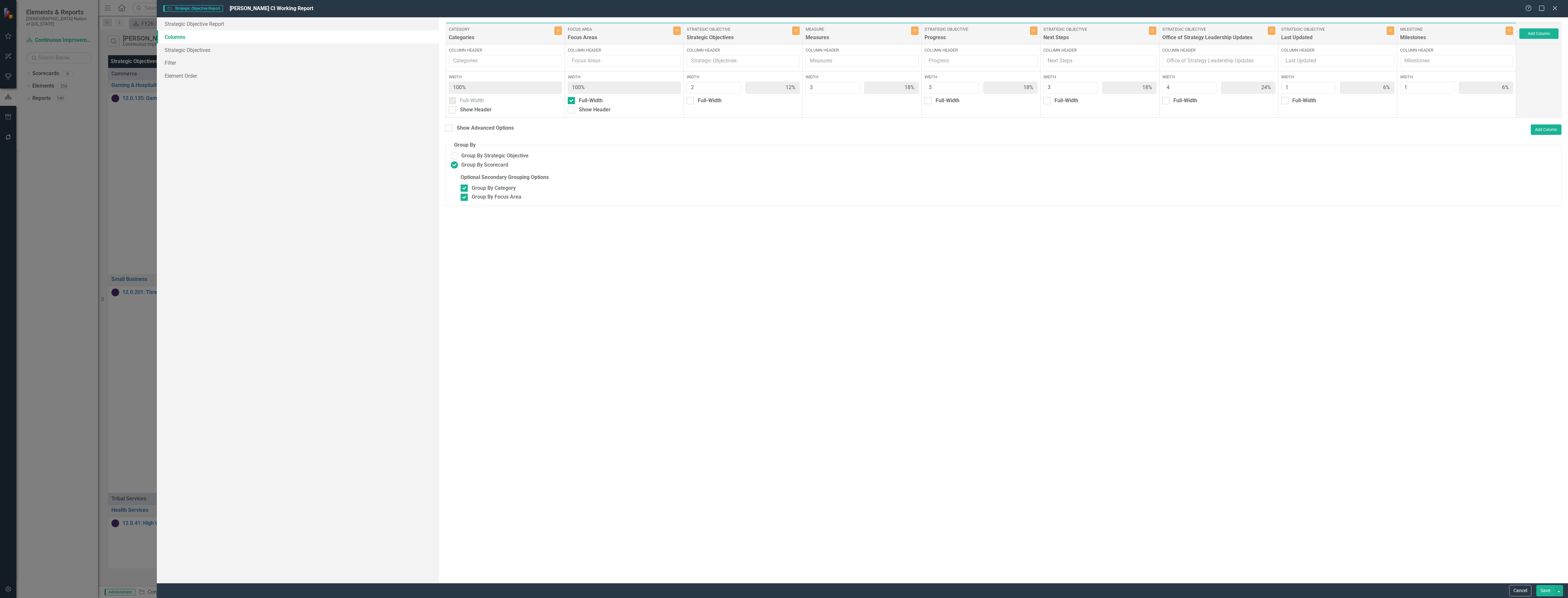
click at [1507, 38] on div "Close" at bounding box center [1509, 33] width 7 height 15
click at [1507, 33] on button "Close" at bounding box center [1509, 30] width 7 height 9
type input "13%"
type input "19%"
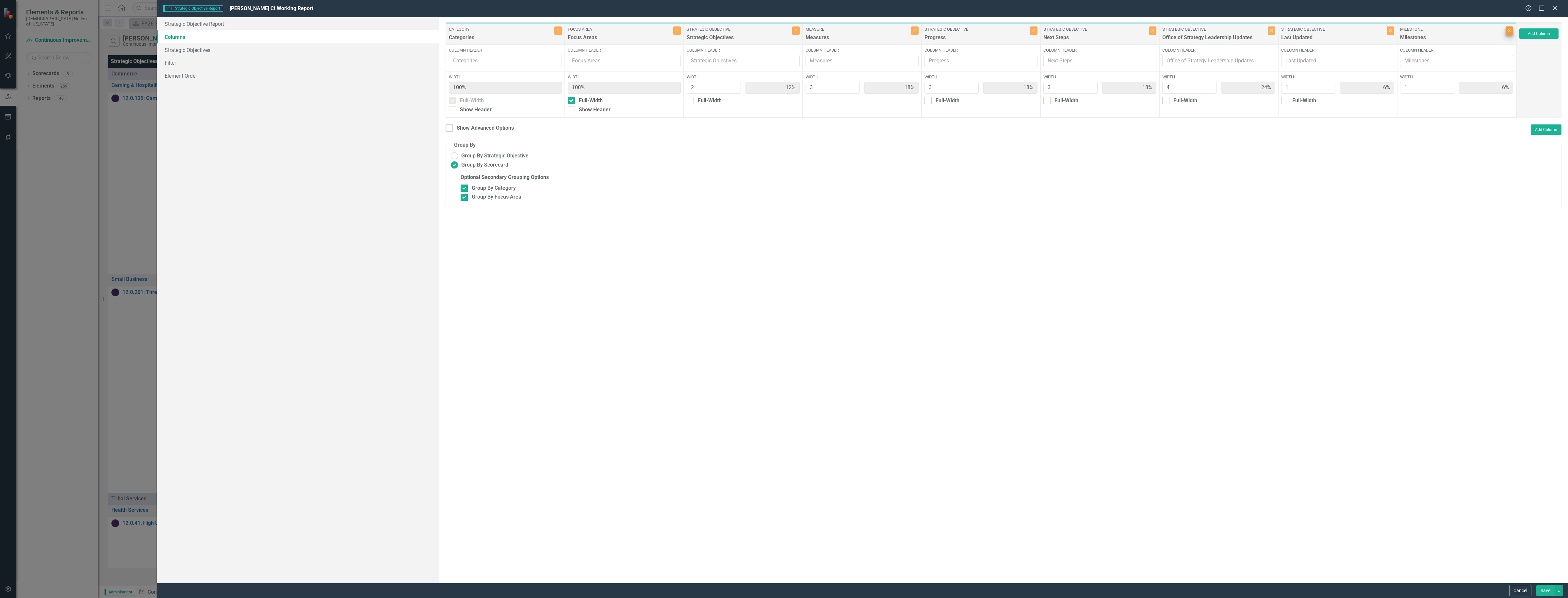
type input "19%"
type input "25%"
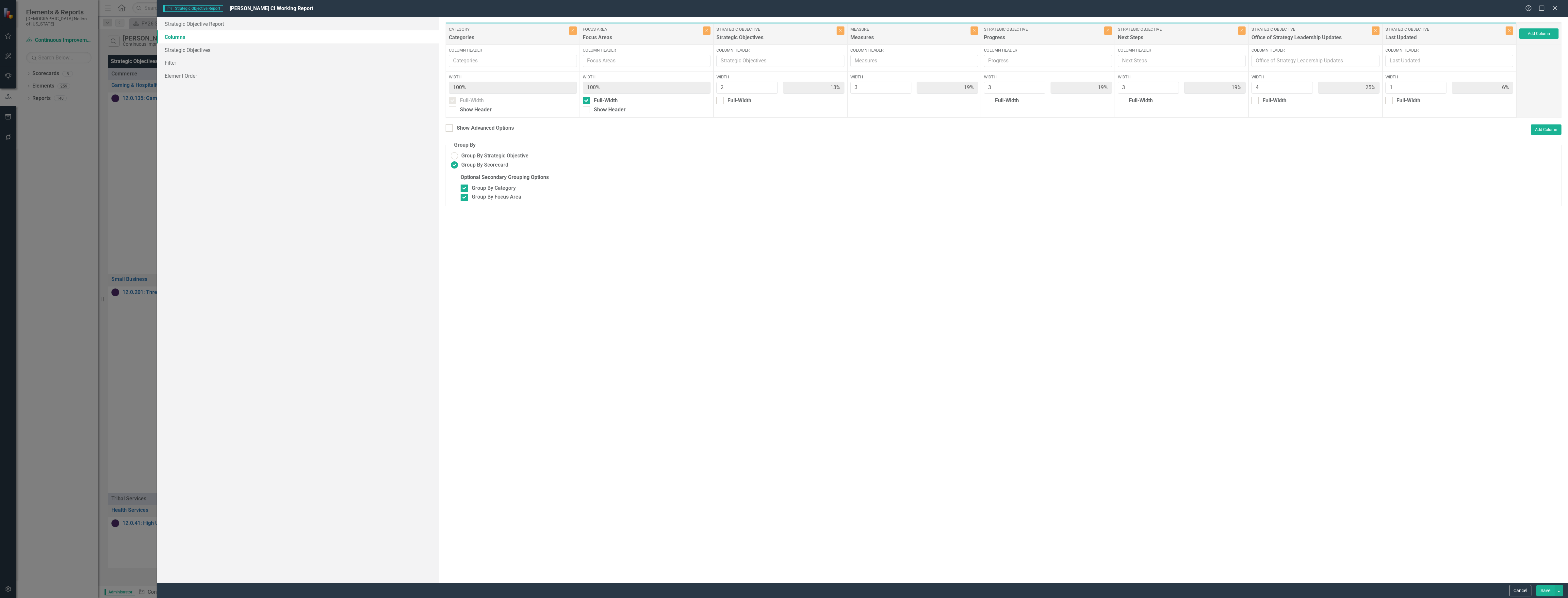
click at [1545, 588] on button "Save" at bounding box center [1545, 590] width 18 height 12
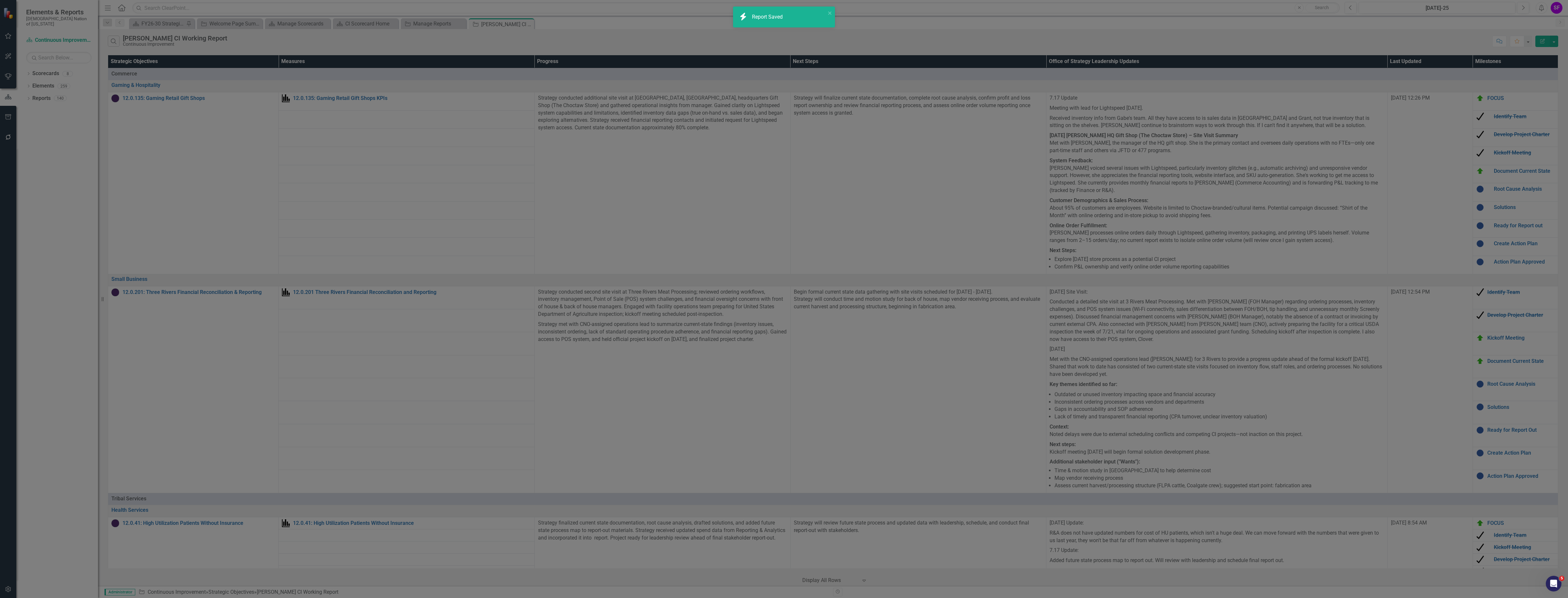
radio input "false"
checkbox input "false"
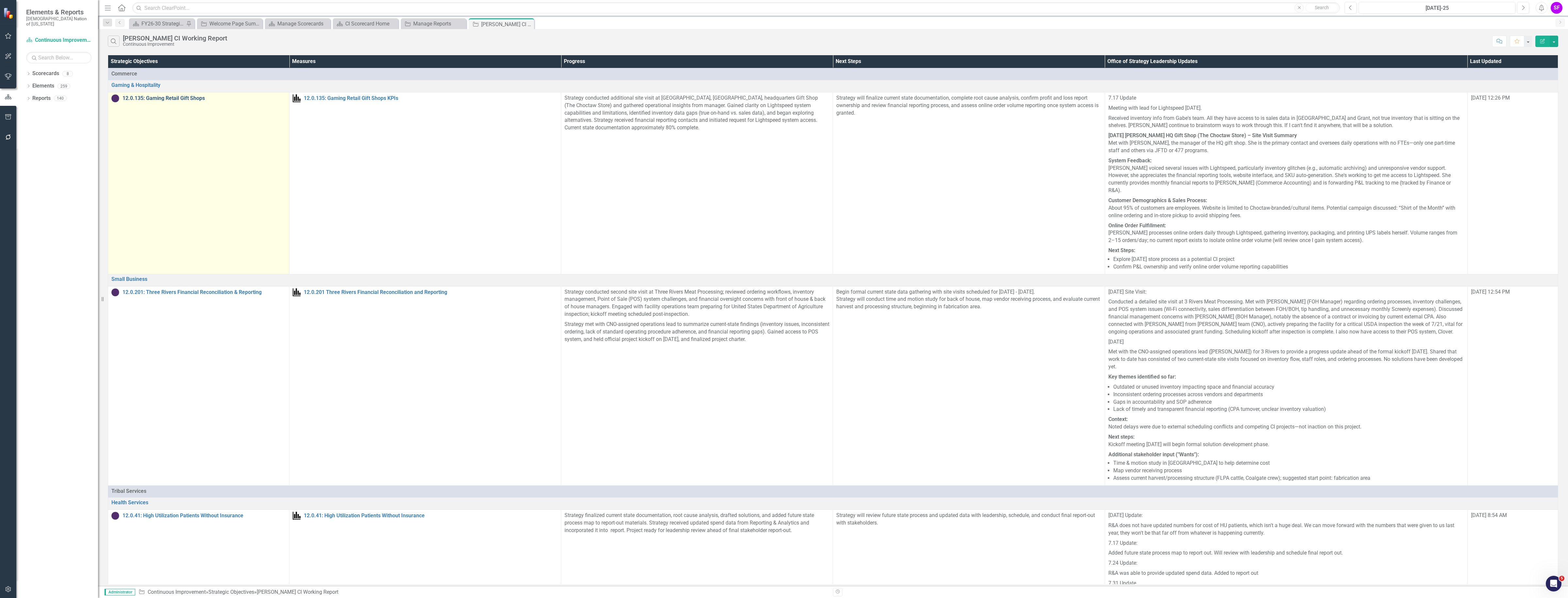
click at [176, 100] on link "12.0.135: Gaming Retail Gift Shops" at bounding box center [204, 99] width 163 height 6
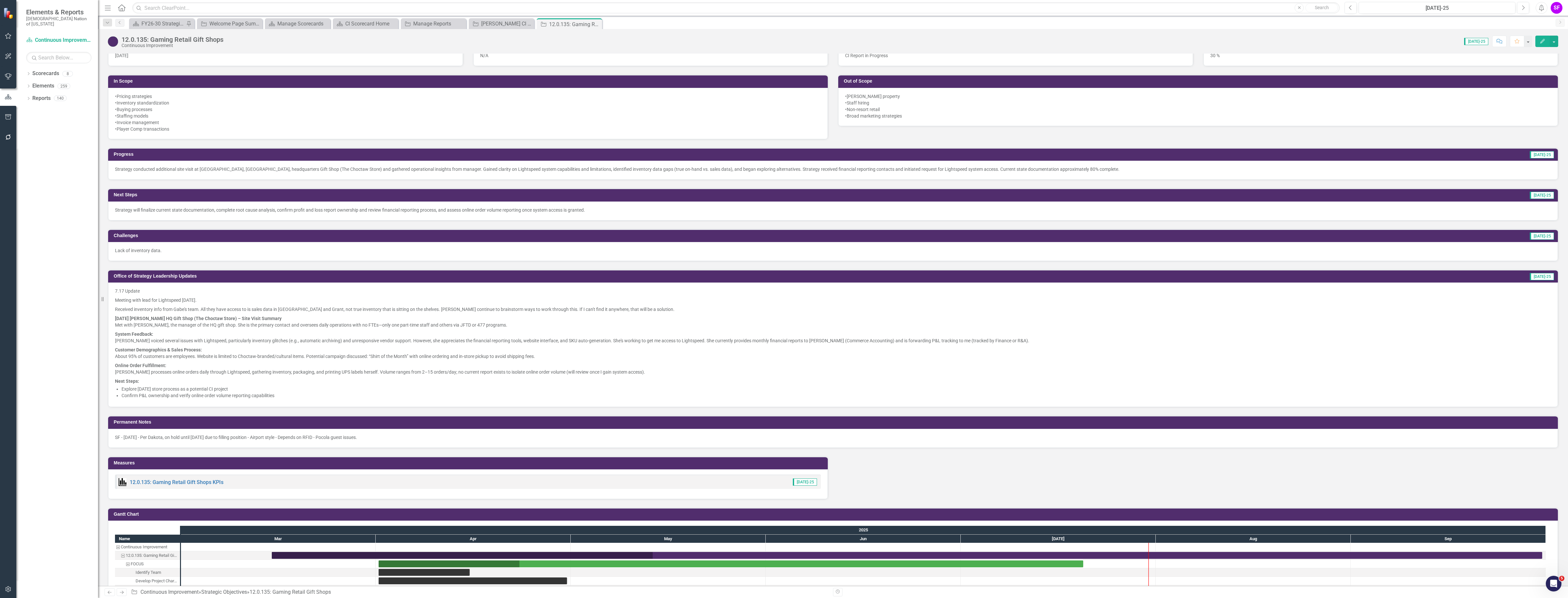
scroll to position [530, 0]
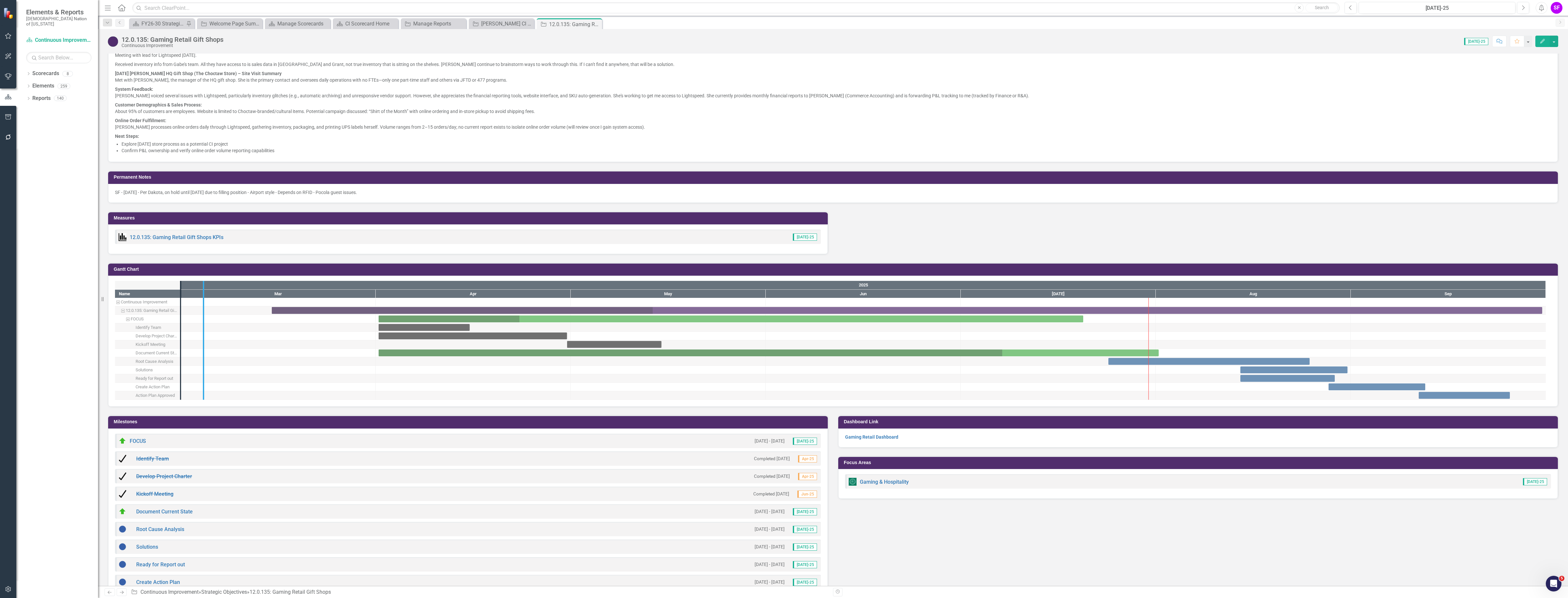
drag, startPoint x: 183, startPoint y: 319, endPoint x: 253, endPoint y: 318, distance: 70.0
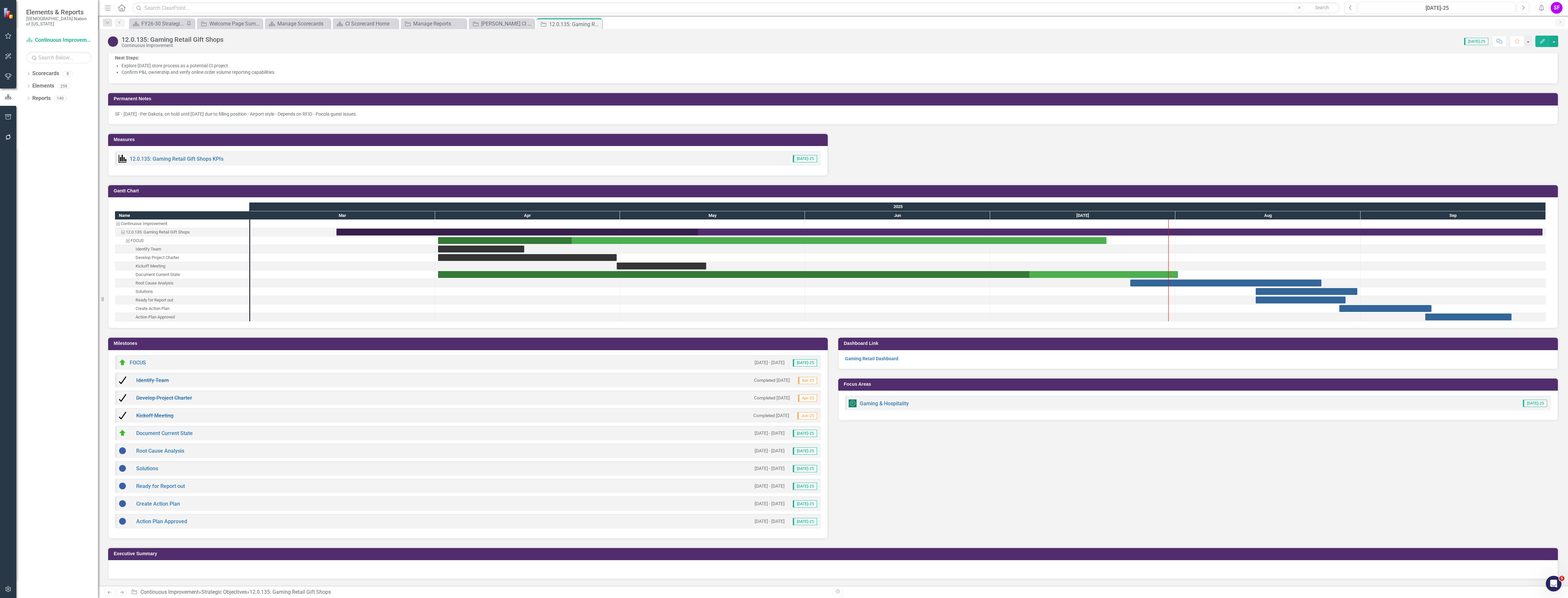
scroll to position [568, 0]
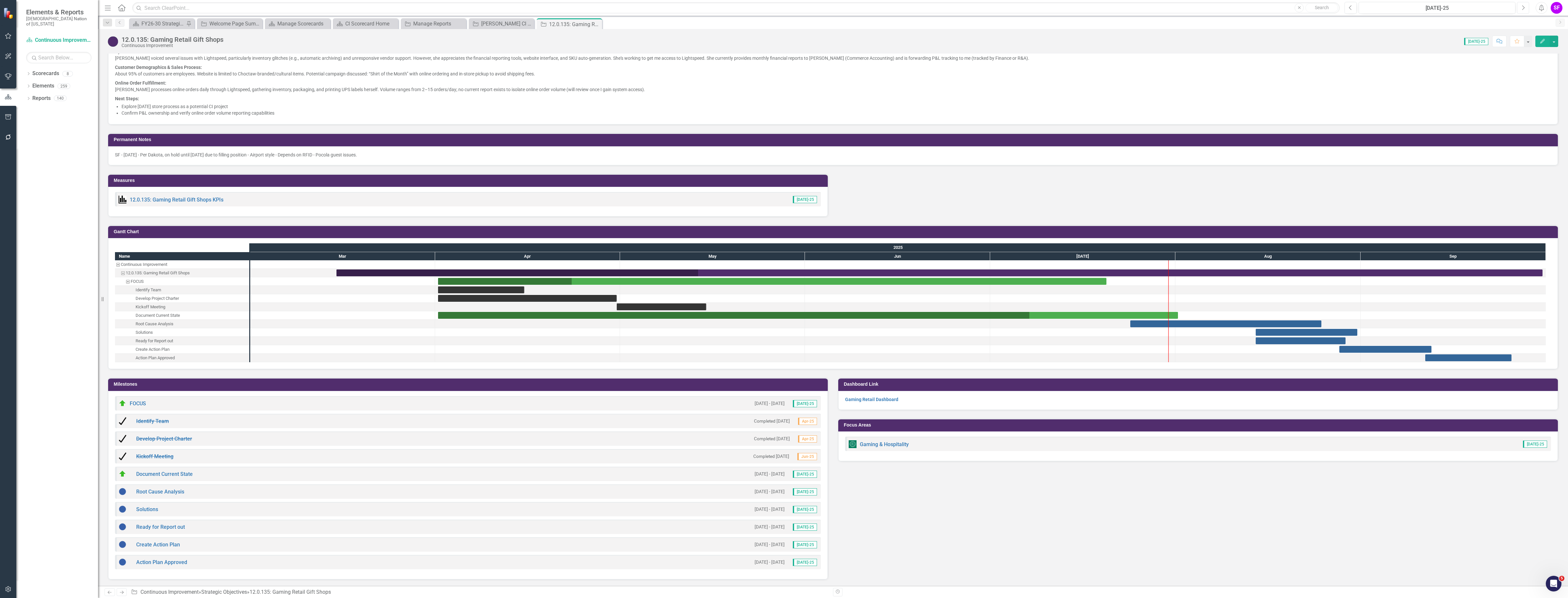
click at [1520, 10] on button "Next" at bounding box center [1523, 7] width 12 height 12
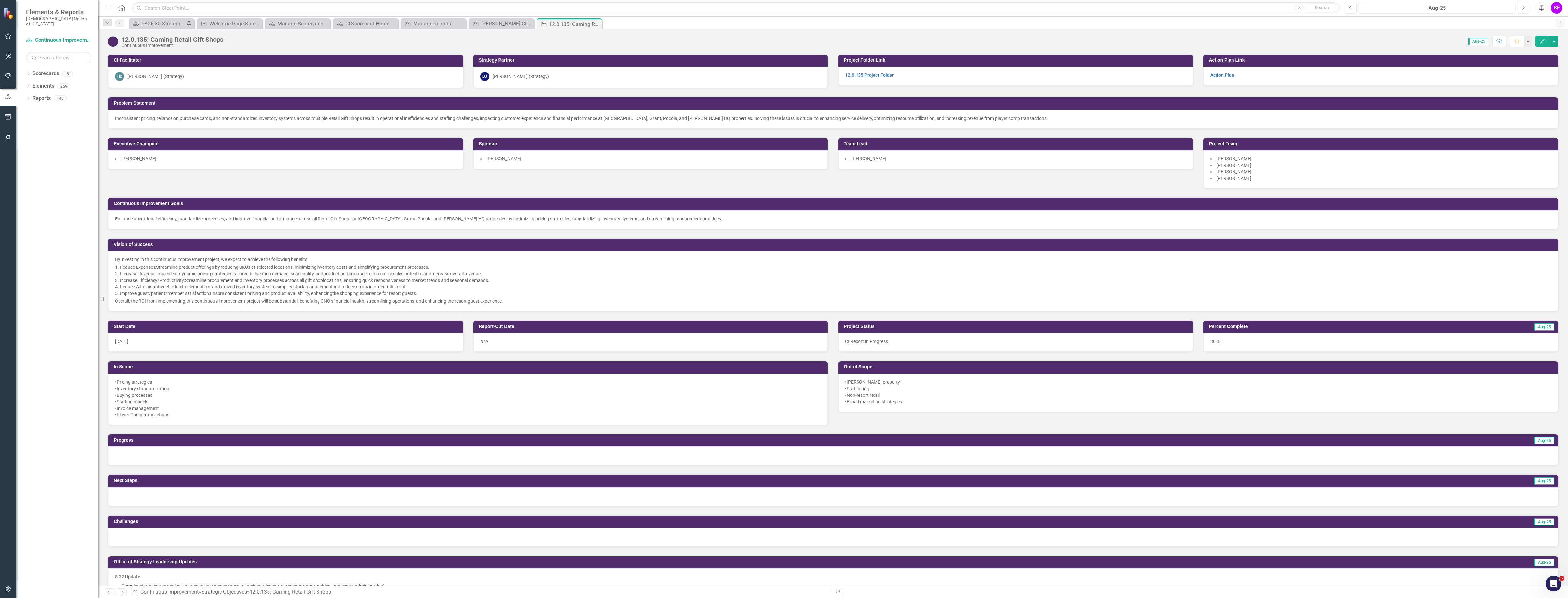
drag, startPoint x: 593, startPoint y: 22, endPoint x: 589, endPoint y: 22, distance: 4.0
click at [0, 0] on icon "Close" at bounding box center [0, 0] width 0 height 0
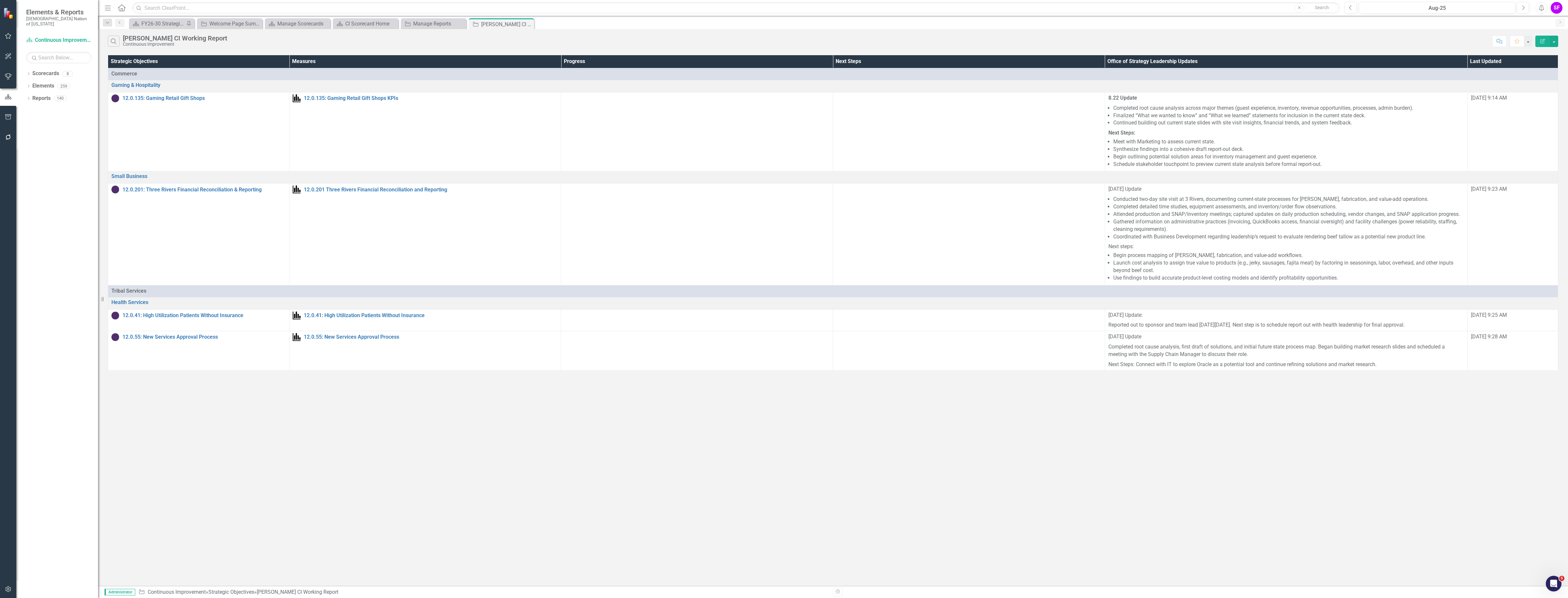
drag, startPoint x: 528, startPoint y: 24, endPoint x: 519, endPoint y: 26, distance: 9.2
click at [0, 0] on icon "Close" at bounding box center [0, 0] width 0 height 0
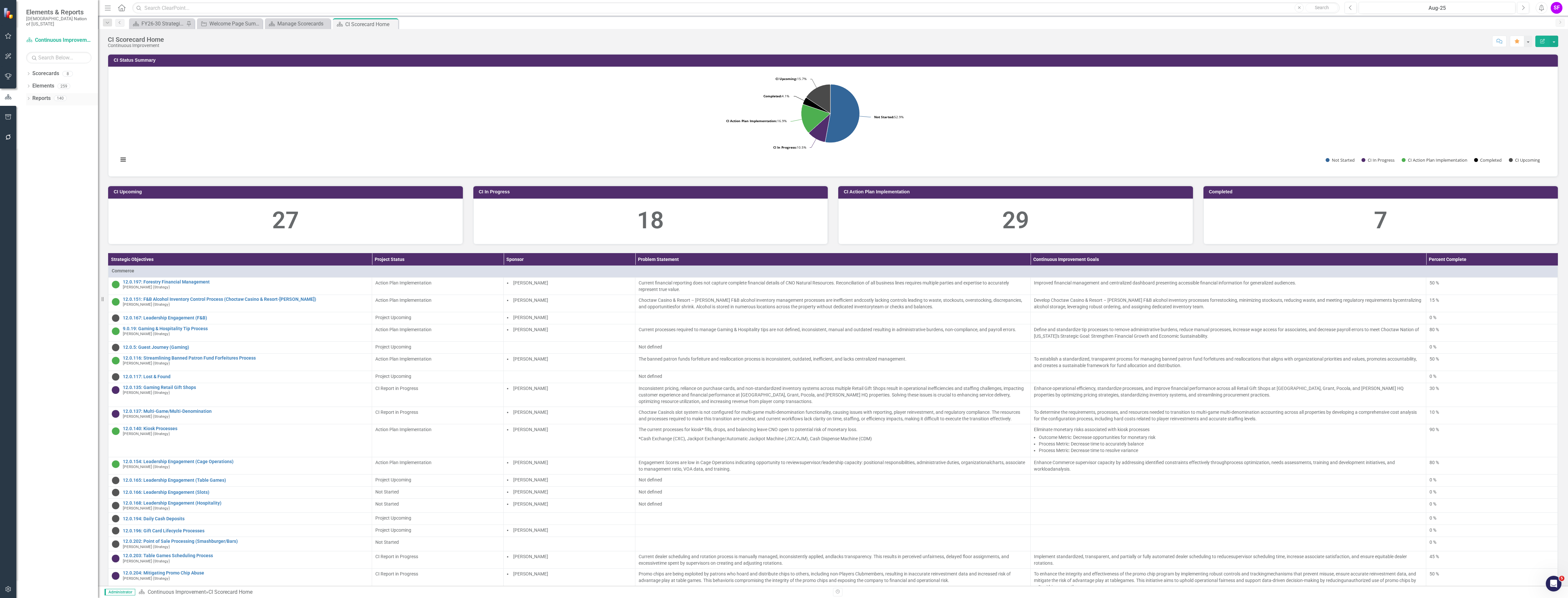
click at [44, 95] on link "Reports" at bounding box center [41, 99] width 18 height 7
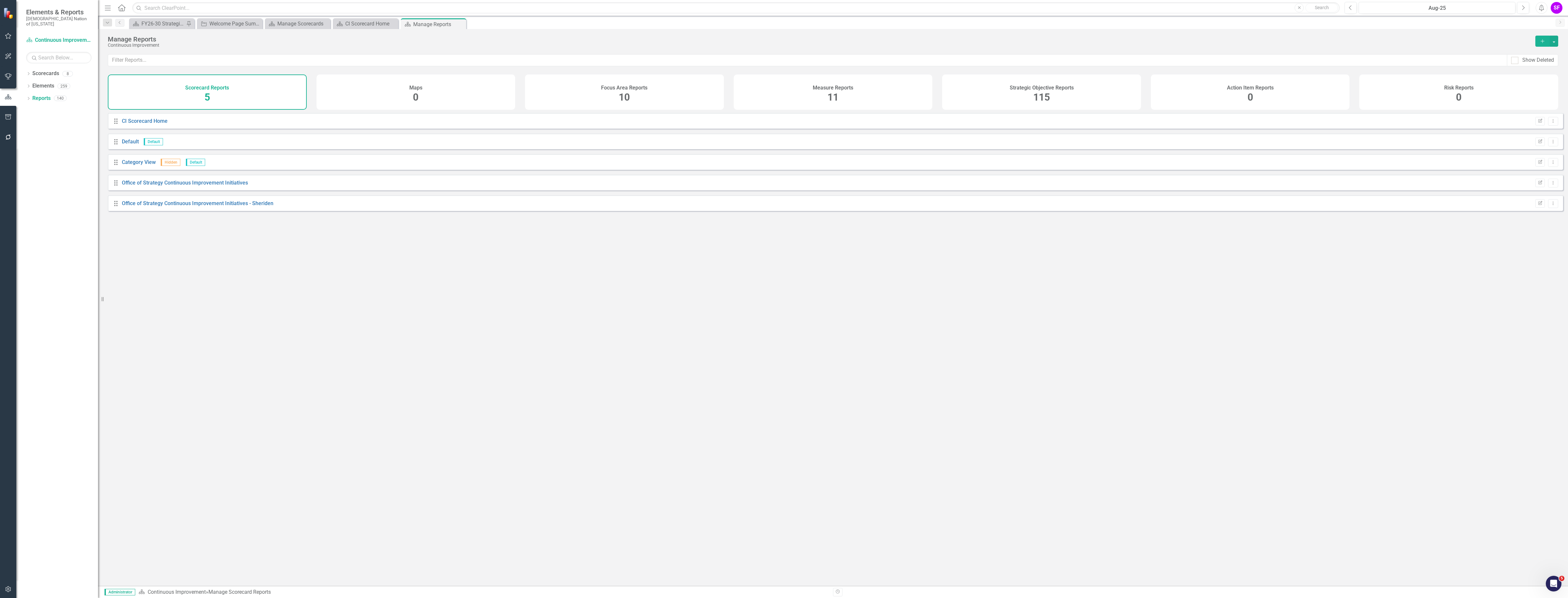
click at [1072, 86] on h4 "Strategic Objective Reports" at bounding box center [1041, 88] width 64 height 6
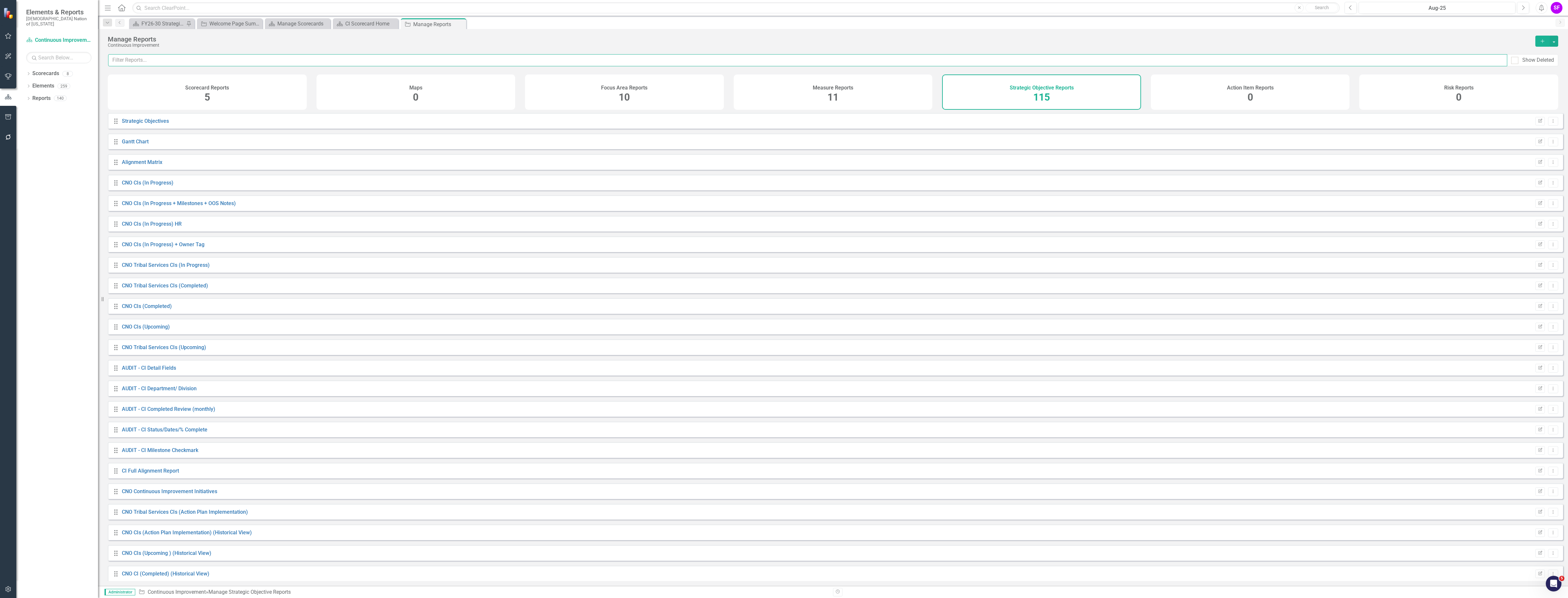
click at [469, 60] on input "text" at bounding box center [808, 60] width 1399 height 12
type input "hilla"
click at [165, 145] on link "[PERSON_NAME] CI Working Report" at bounding box center [163, 142] width 83 height 6
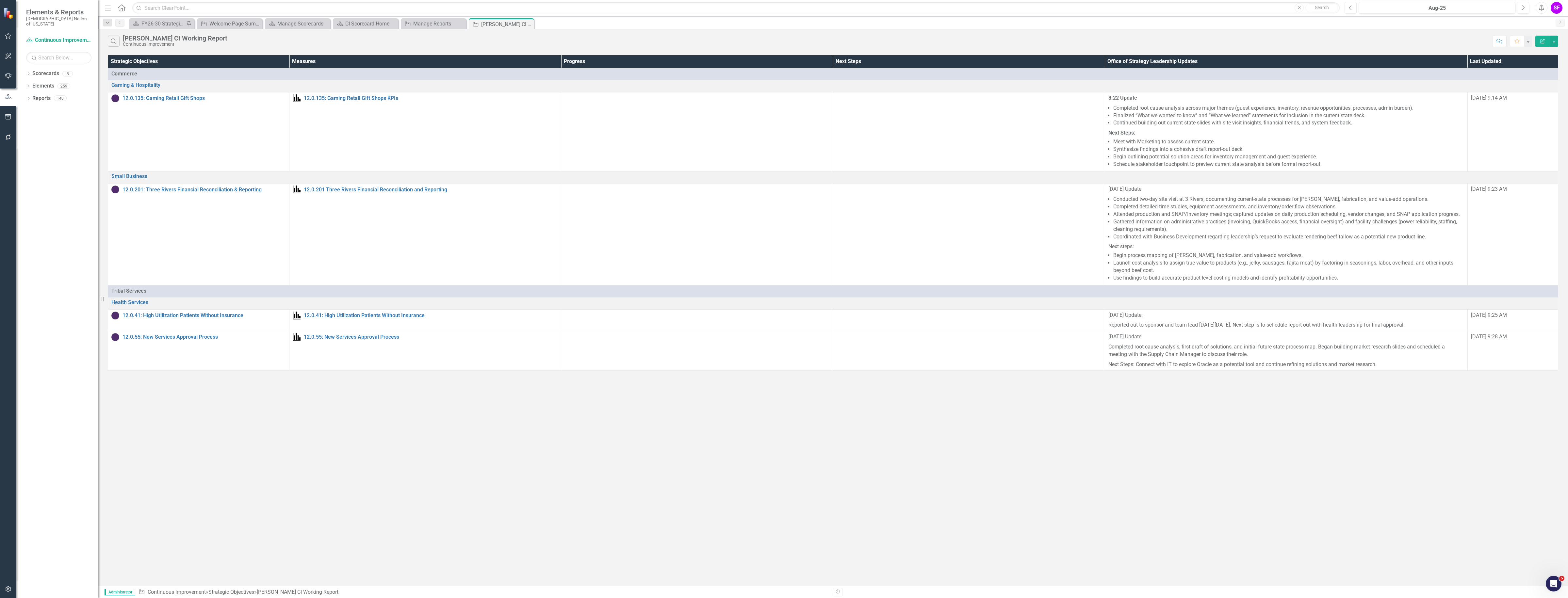
click at [1355, 2] on button "Previous" at bounding box center [1351, 7] width 12 height 12
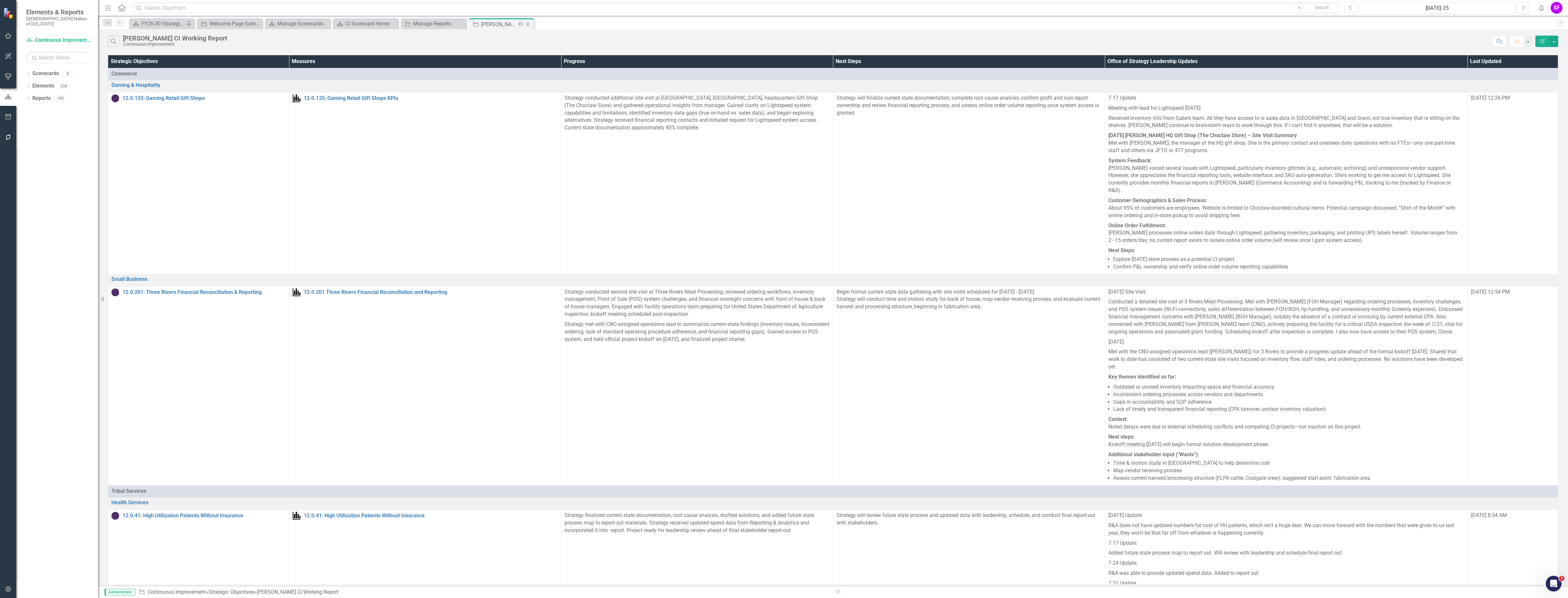
click at [527, 23] on icon at bounding box center [528, 24] width 4 height 4
